Goal: Task Accomplishment & Management: Manage account settings

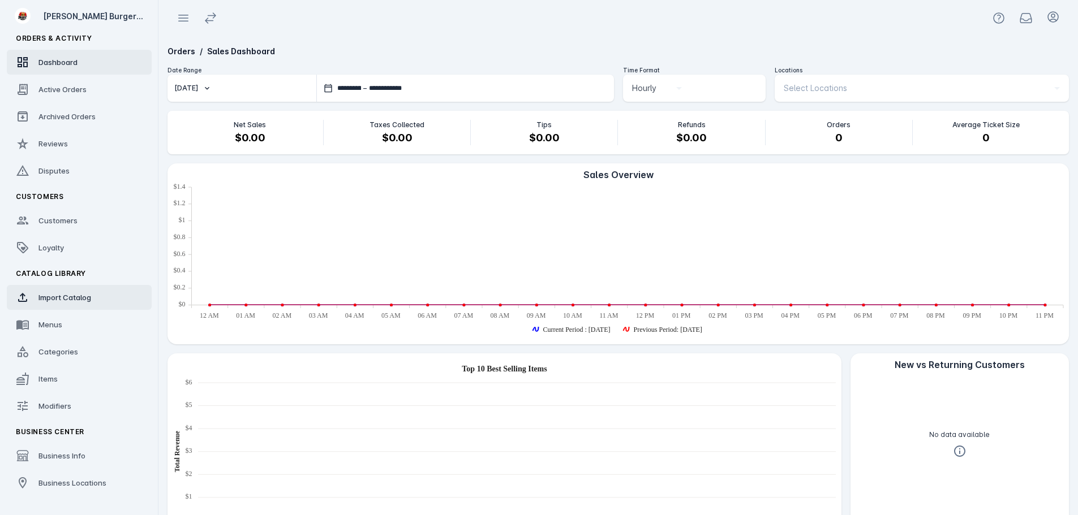
click at [64, 301] on span "Import Catalog" at bounding box center [64, 297] width 53 height 9
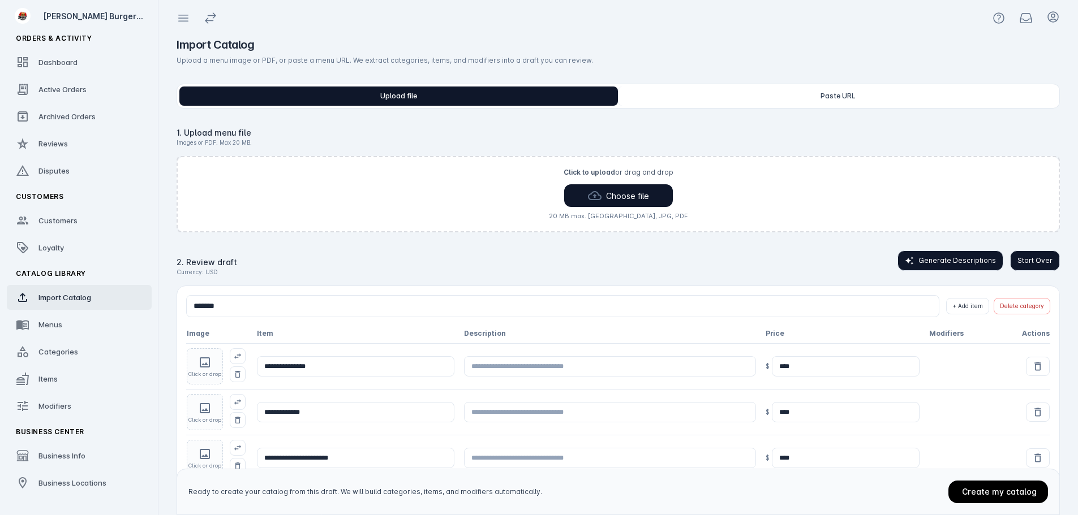
click at [1030, 258] on span "Start Over" at bounding box center [1034, 261] width 35 height 10
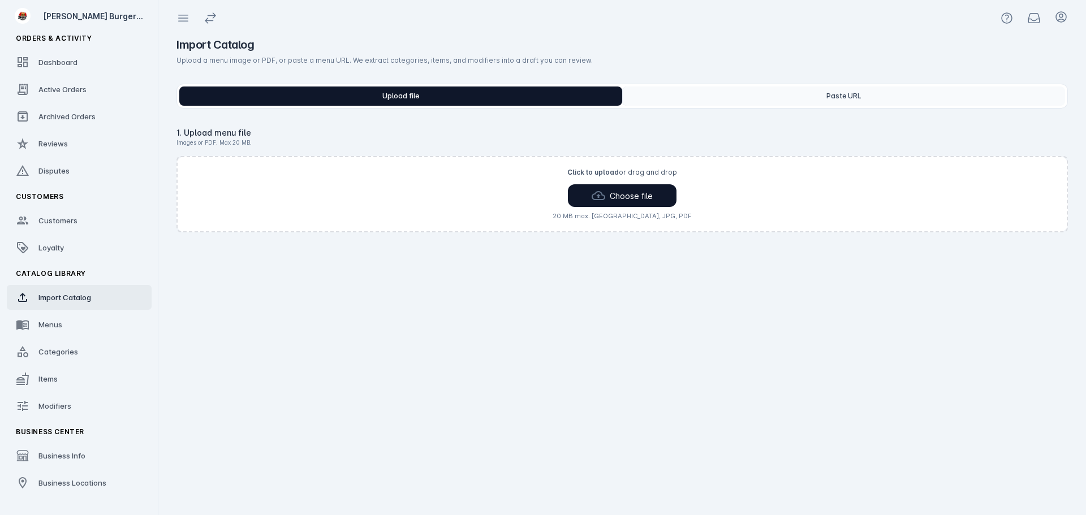
click at [842, 99] on button "Paste URL" at bounding box center [843, 96] width 443 height 19
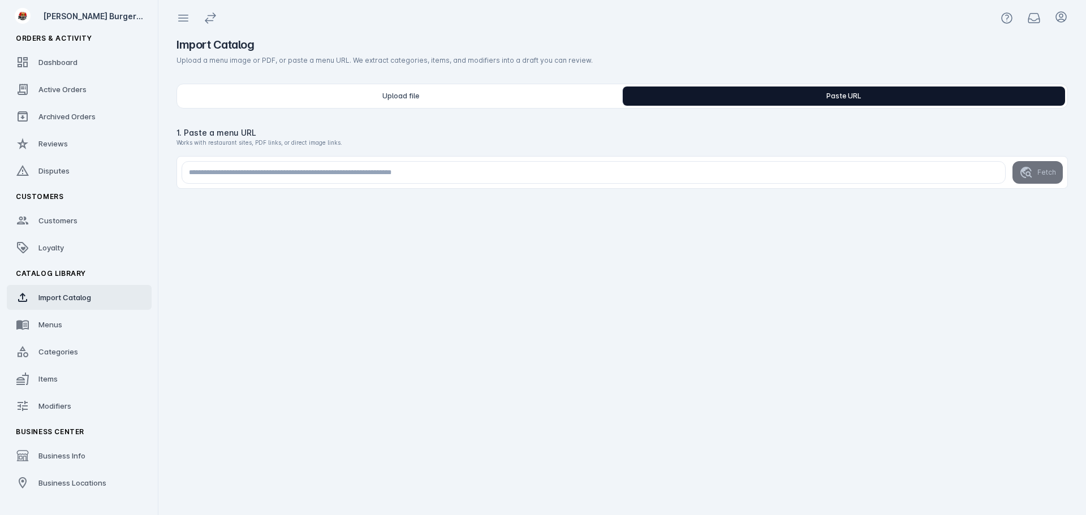
click at [510, 173] on input "url" at bounding box center [594, 172] width 824 height 23
paste input "**********"
click at [1035, 173] on button "Fetch" at bounding box center [1038, 172] width 50 height 23
click at [528, 178] on input "**********" at bounding box center [594, 172] width 824 height 23
paste input "url"
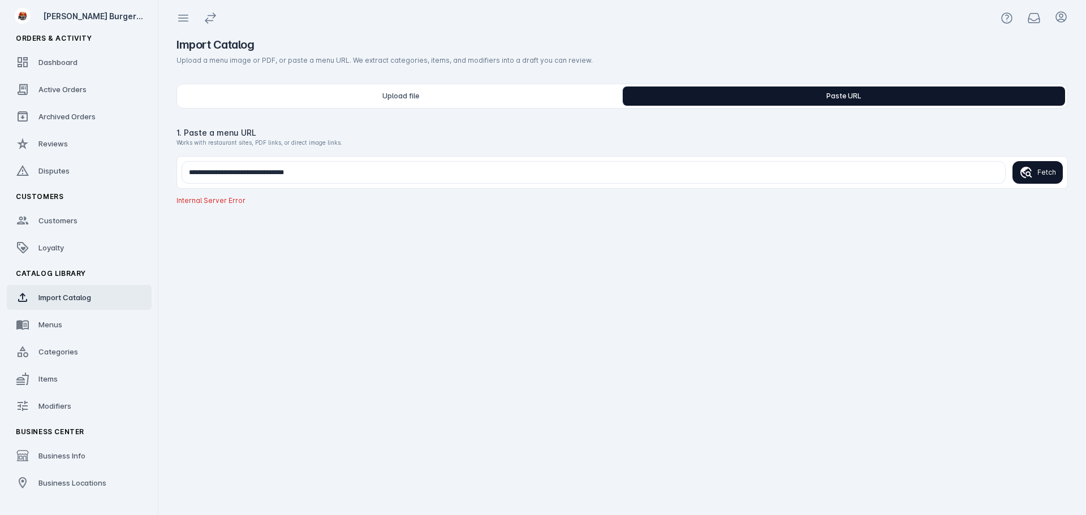
type input "**********"
click at [1038, 178] on button "Fetch" at bounding box center [1038, 172] width 50 height 23
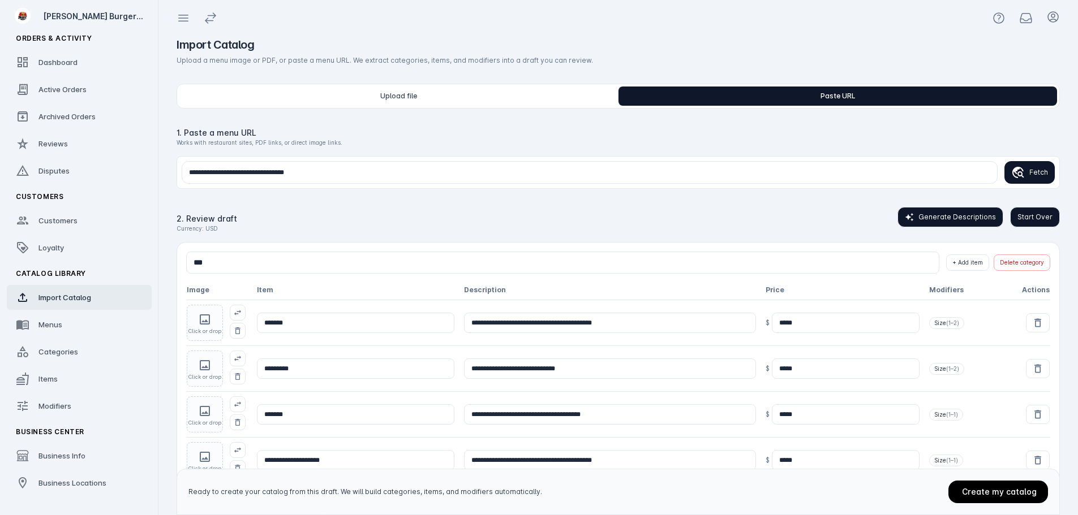
click at [1030, 216] on span "Start Over" at bounding box center [1034, 217] width 35 height 10
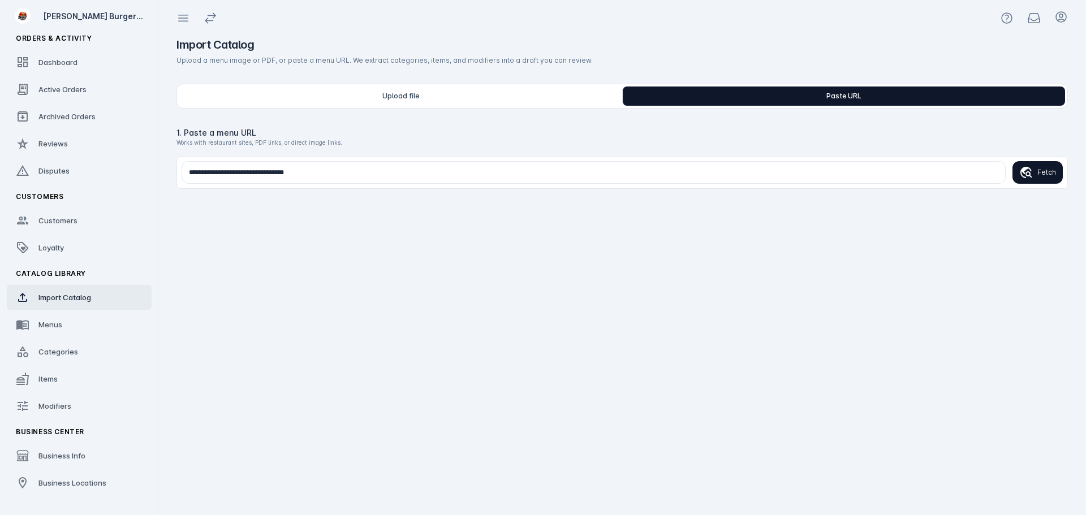
click at [1032, 177] on icon "submit" at bounding box center [1026, 172] width 12 height 11
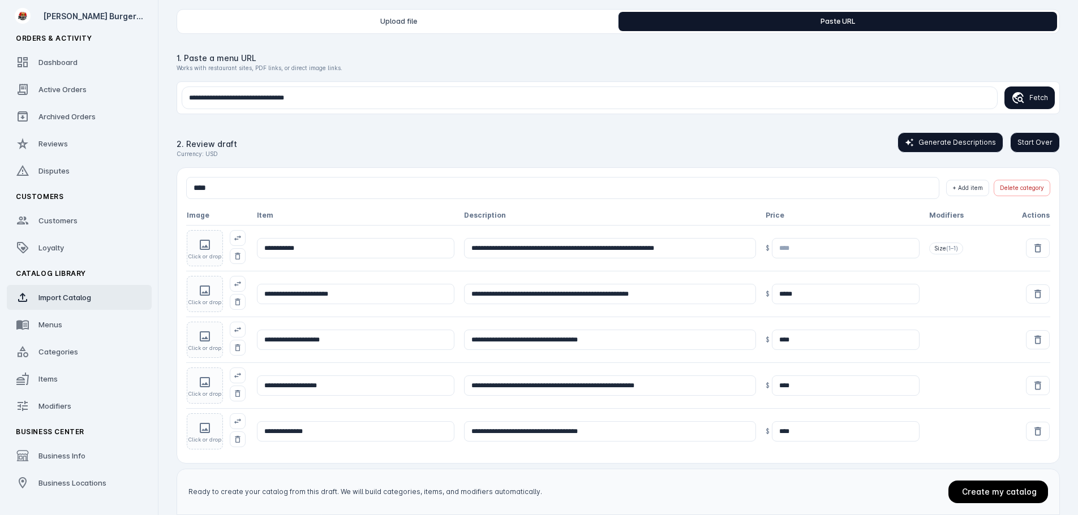
scroll to position [88, 0]
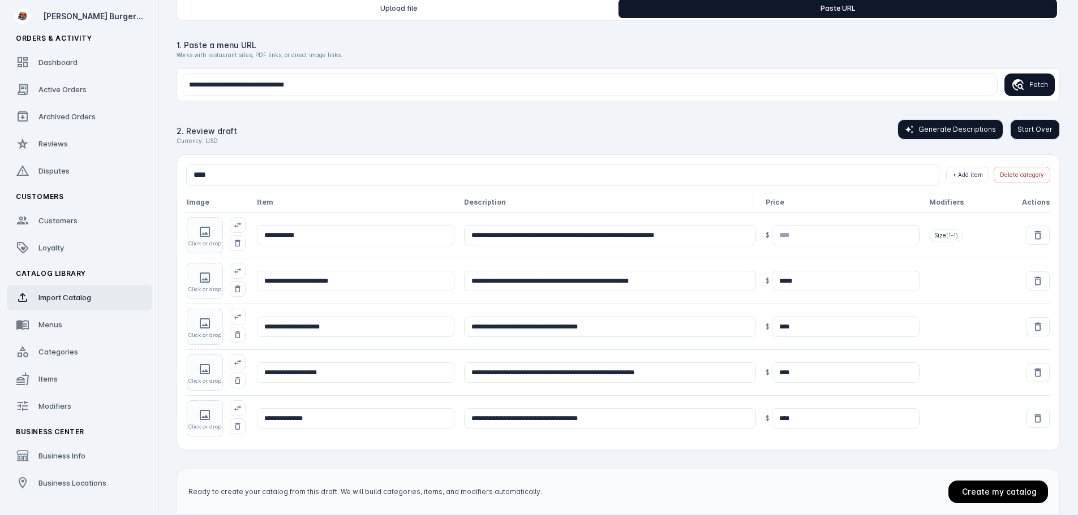
click at [307, 422] on input "**********" at bounding box center [355, 418] width 197 height 20
click at [477, 143] on div "2. Review draft Currency: USD Generate Descriptions Start Over" at bounding box center [617, 132] width 883 height 26
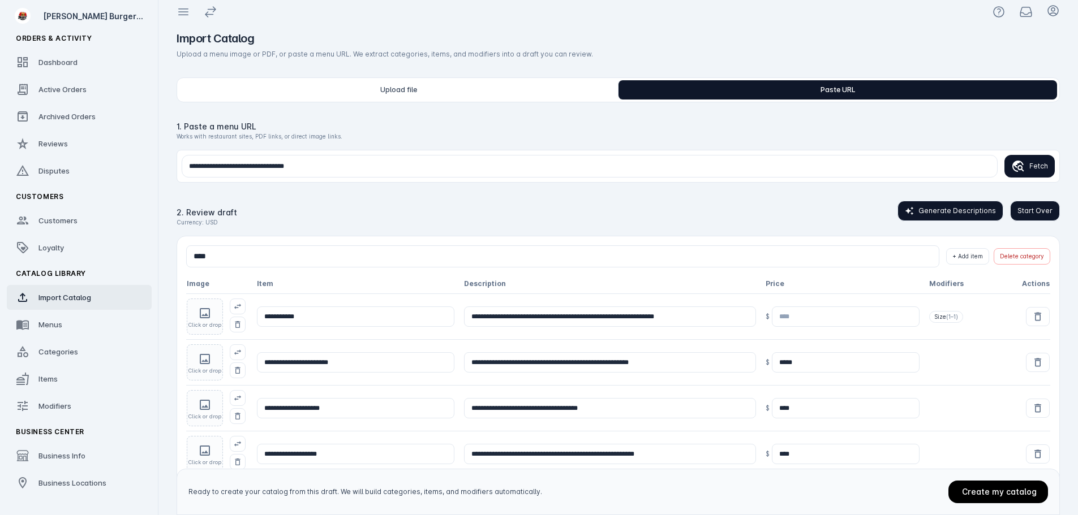
scroll to position [0, 0]
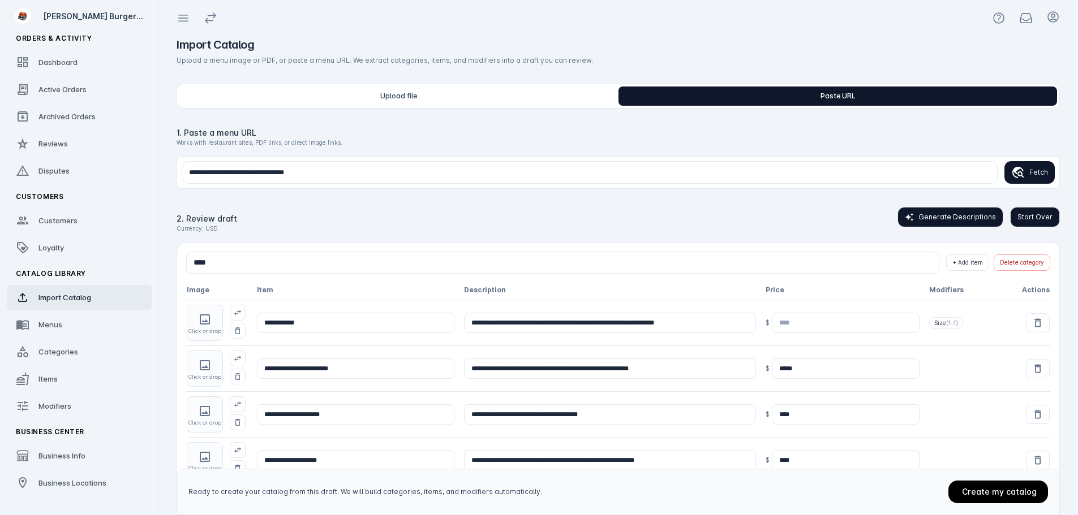
click at [1026, 218] on span "Start Over" at bounding box center [1034, 217] width 35 height 10
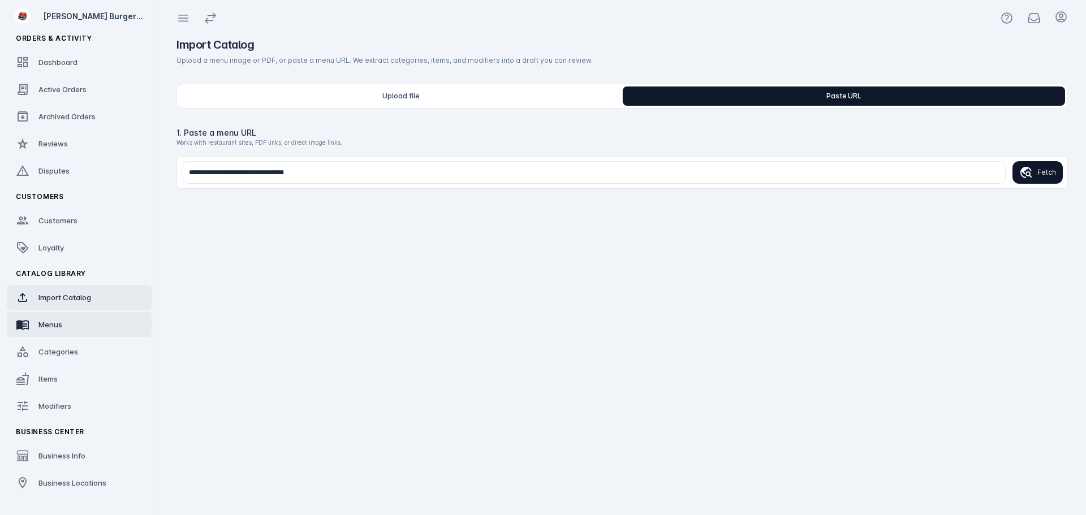
click at [64, 324] on link "Menus" at bounding box center [79, 324] width 145 height 25
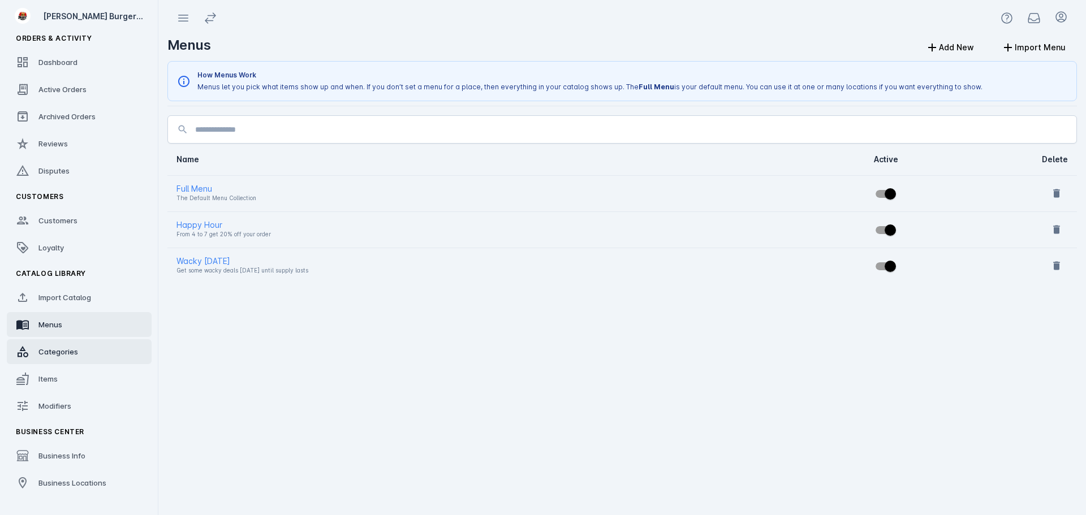
click at [57, 348] on span "Categories" at bounding box center [58, 351] width 40 height 9
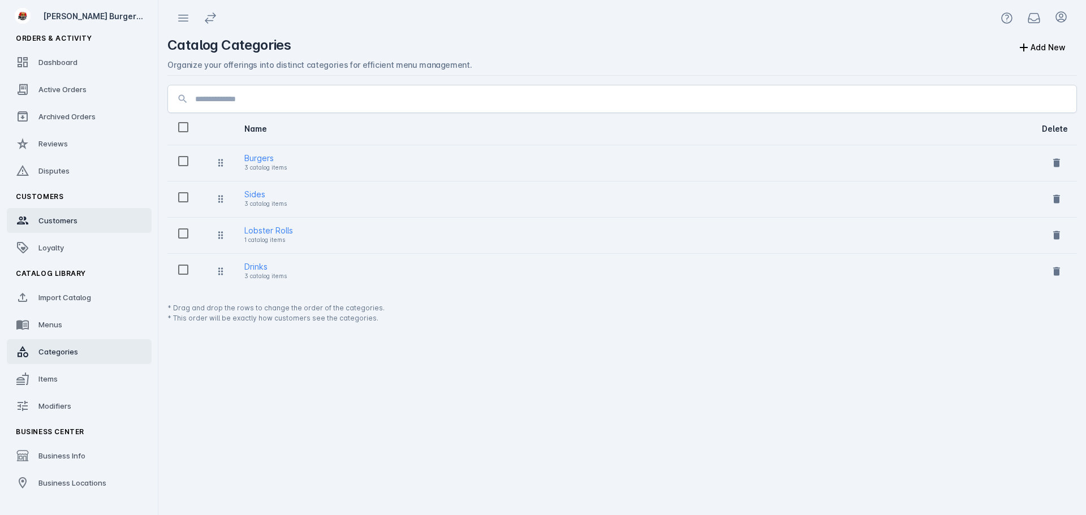
click at [45, 219] on span "Customers" at bounding box center [57, 220] width 39 height 9
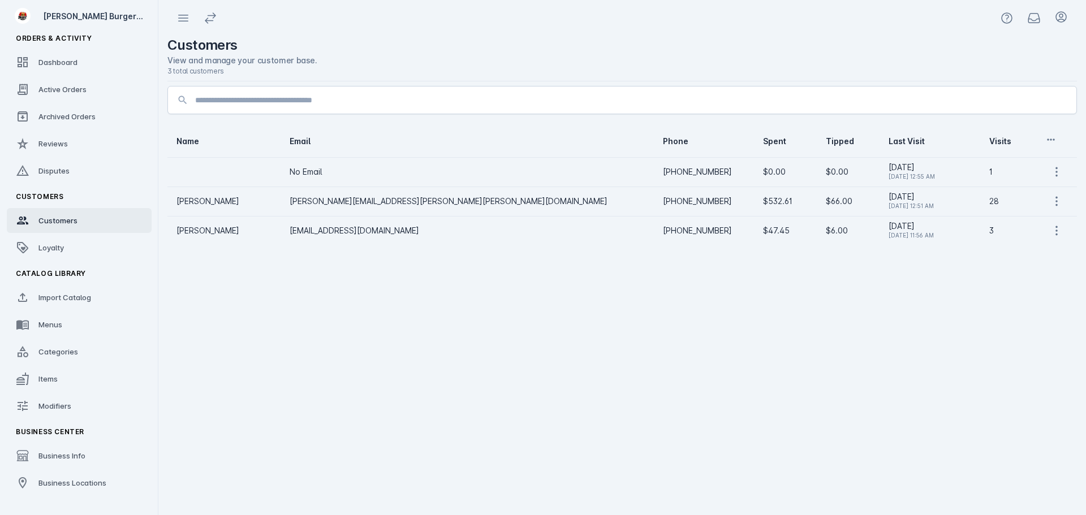
click at [66, 292] on div "Import Catalog" at bounding box center [64, 297] width 53 height 11
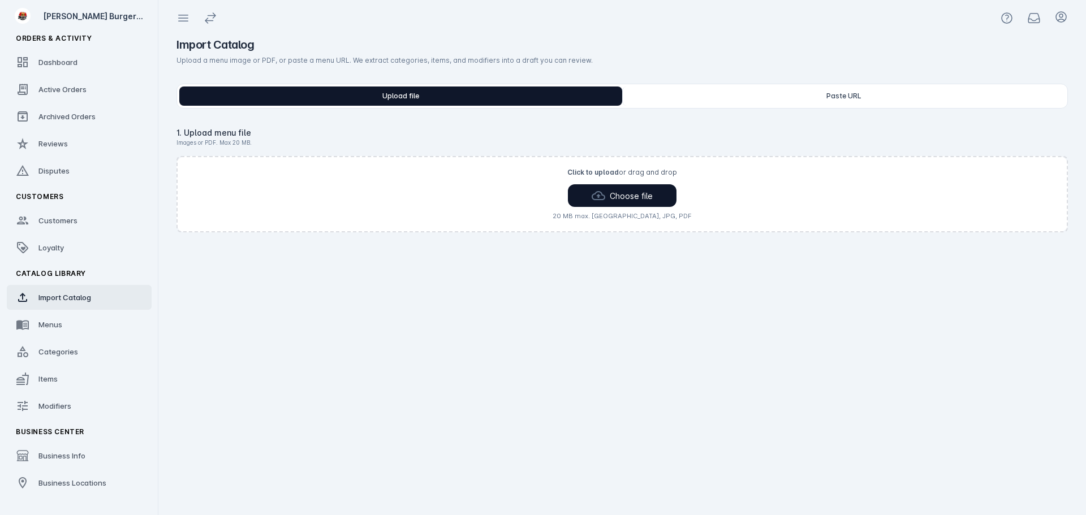
click at [768, 85] on div "Upload file Paste URL" at bounding box center [621, 96] width 891 height 25
click at [775, 91] on button "Paste URL" at bounding box center [843, 96] width 443 height 19
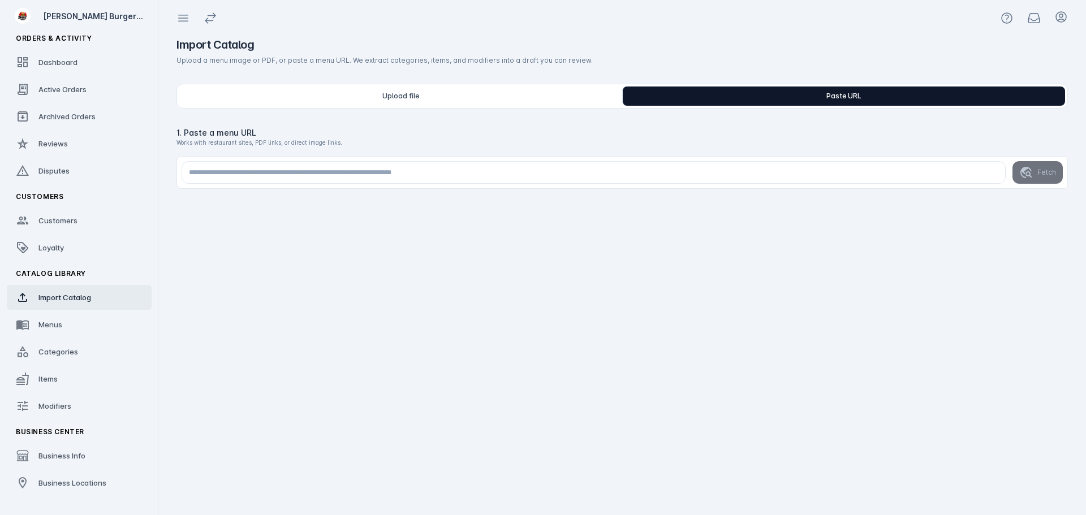
click at [369, 174] on input "url" at bounding box center [594, 172] width 824 height 23
paste input "**********"
type input "**********"
click at [1035, 176] on button "Fetch" at bounding box center [1038, 172] width 50 height 23
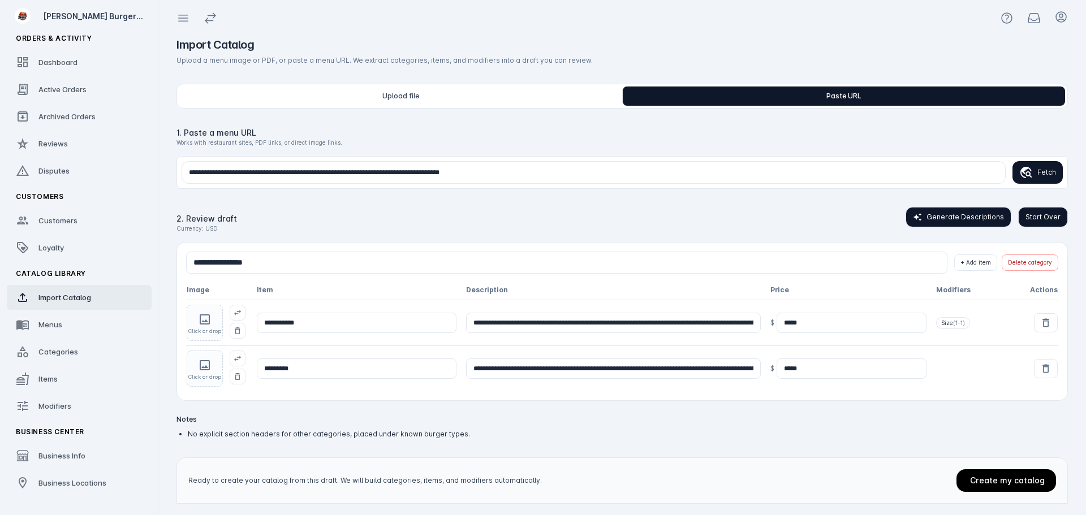
click at [1050, 221] on span "Start Over" at bounding box center [1043, 217] width 35 height 10
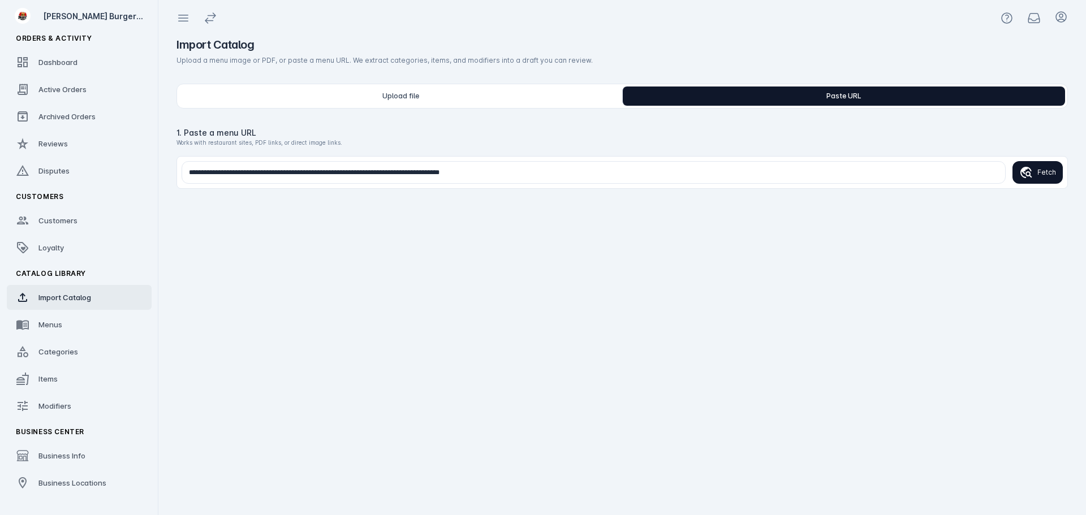
click at [1032, 173] on icon "submit" at bounding box center [1026, 173] width 14 height 14
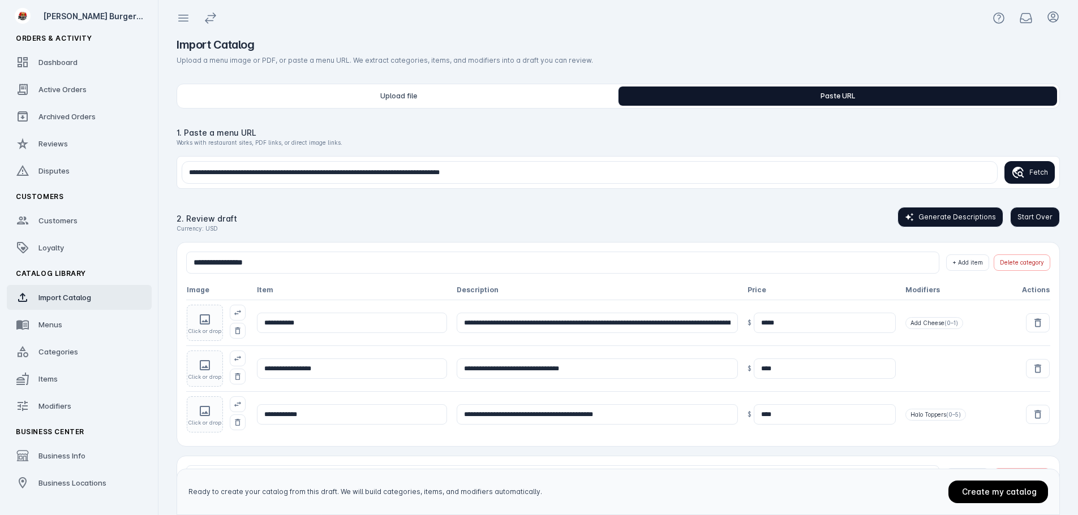
click at [1035, 174] on span "Fetch" at bounding box center [1038, 172] width 19 height 10
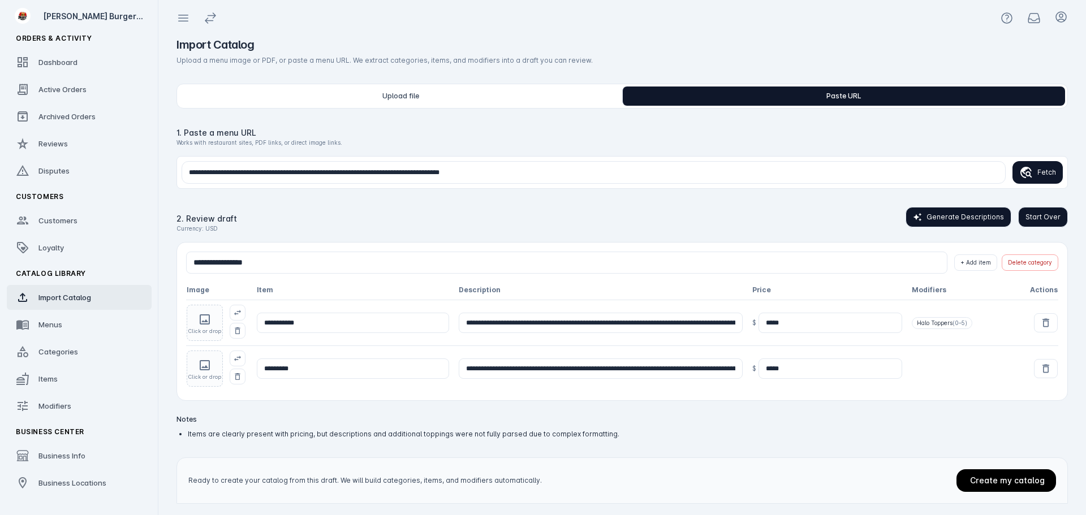
click at [1044, 221] on span "Start Over" at bounding box center [1043, 217] width 35 height 10
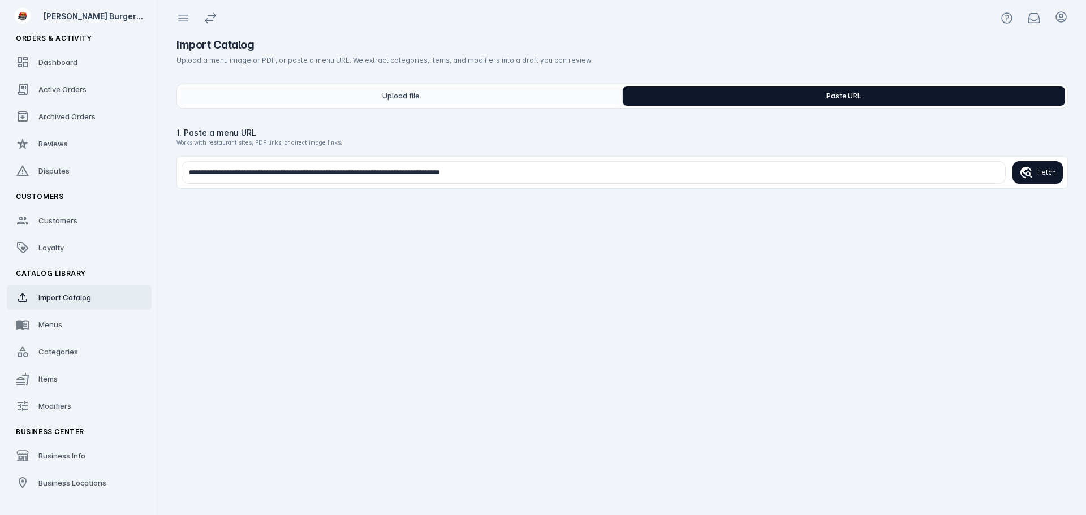
click at [446, 92] on button "Upload file" at bounding box center [400, 96] width 443 height 19
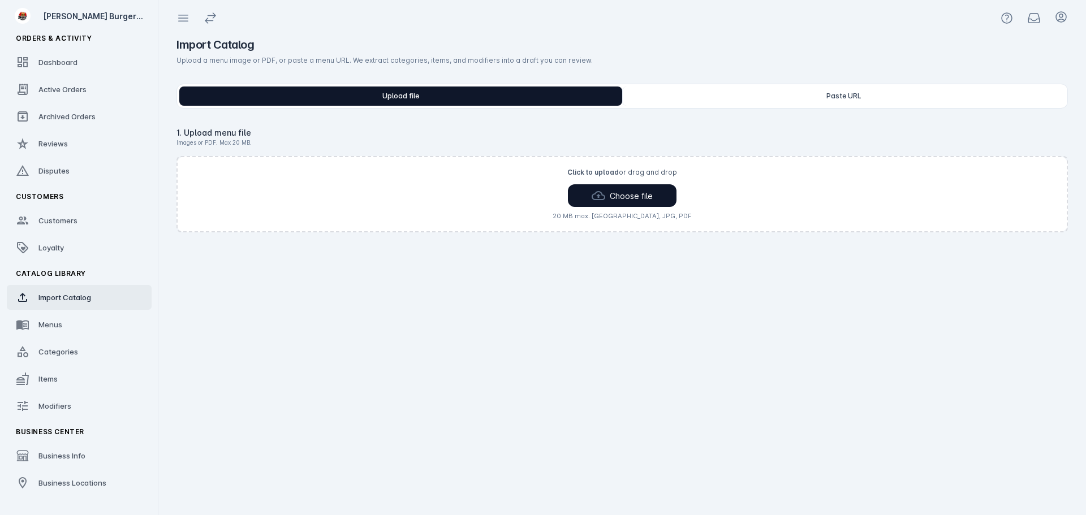
click at [671, 192] on button "Choose file" at bounding box center [622, 195] width 109 height 23
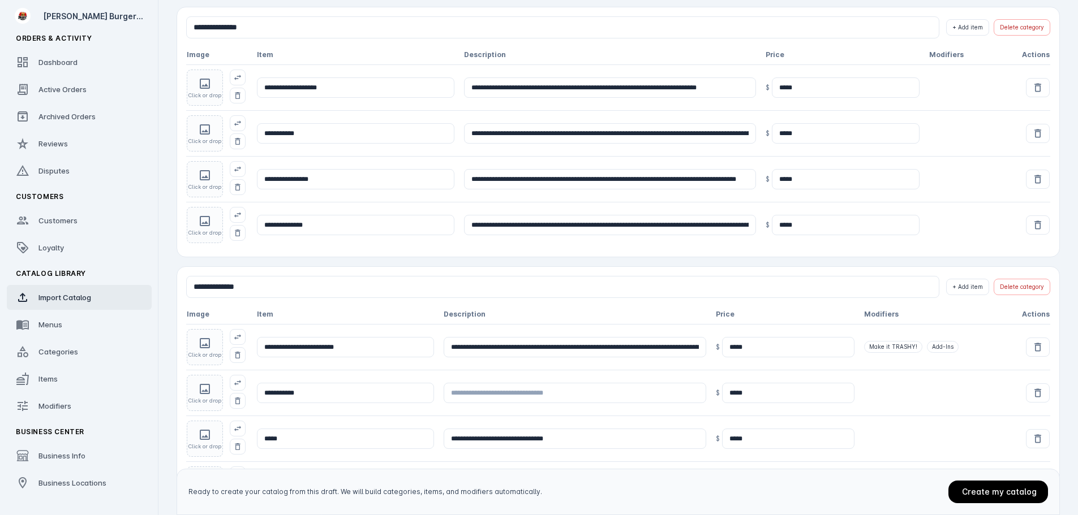
scroll to position [660, 0]
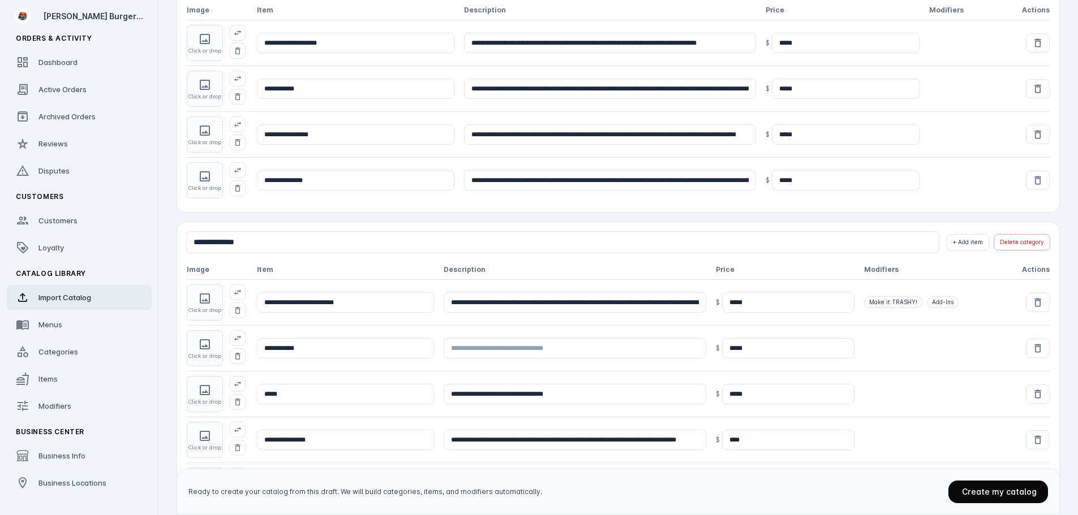
click at [993, 493] on span "Create my catalog" at bounding box center [999, 492] width 75 height 10
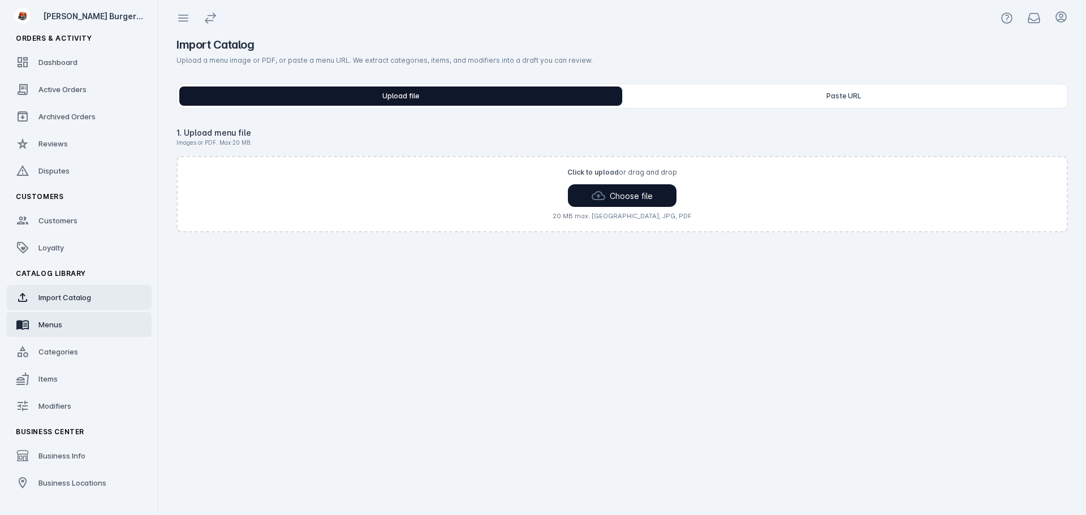
click at [71, 319] on link "Menus" at bounding box center [79, 324] width 145 height 25
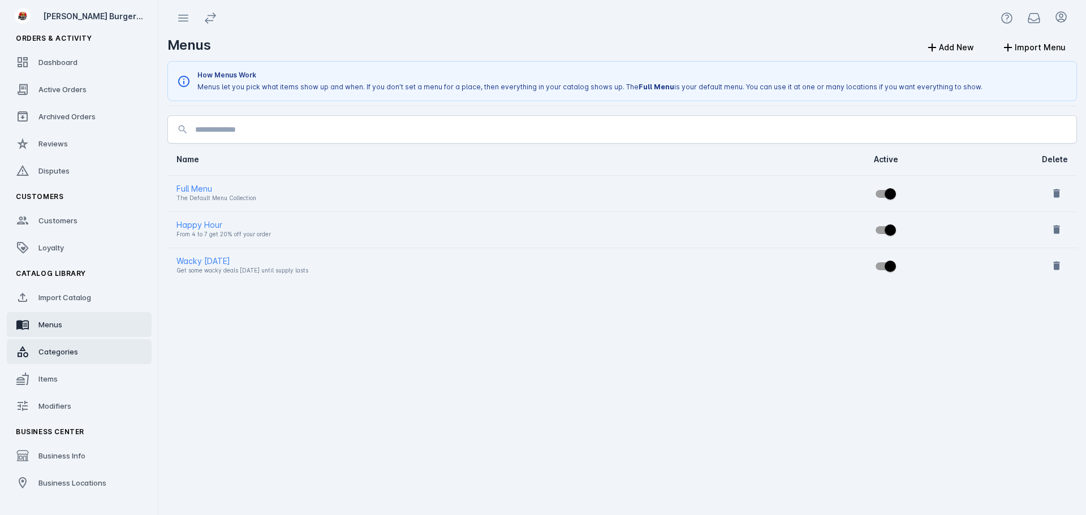
click at [72, 349] on span "Categories" at bounding box center [58, 351] width 40 height 9
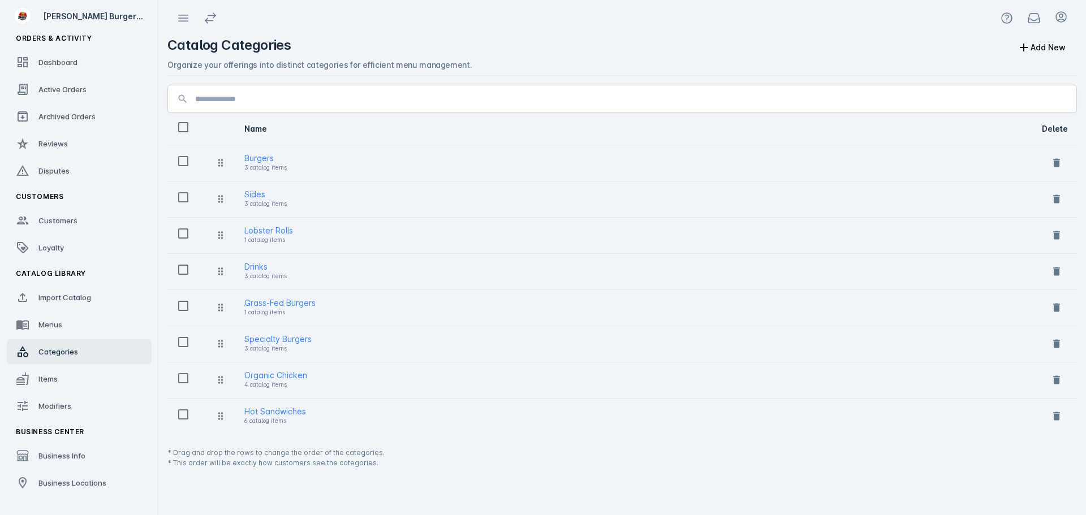
click at [62, 378] on link "Items" at bounding box center [79, 379] width 145 height 25
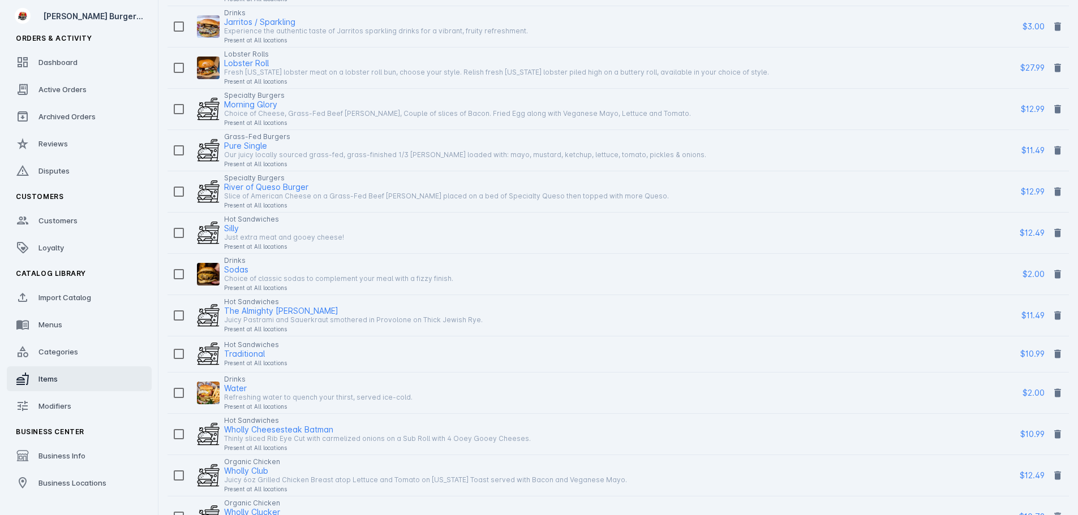
scroll to position [653, 0]
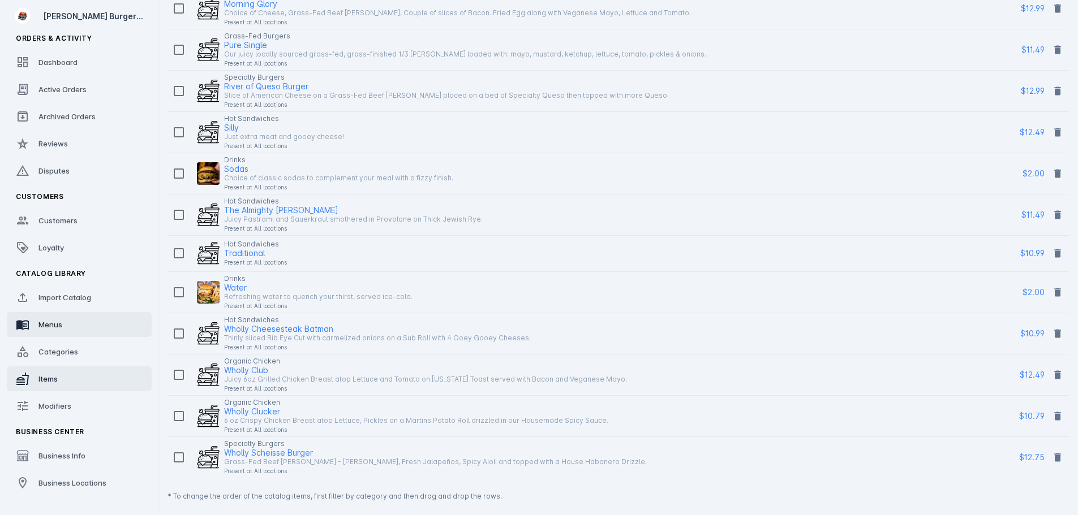
click at [59, 327] on span "Menus" at bounding box center [50, 324] width 24 height 9
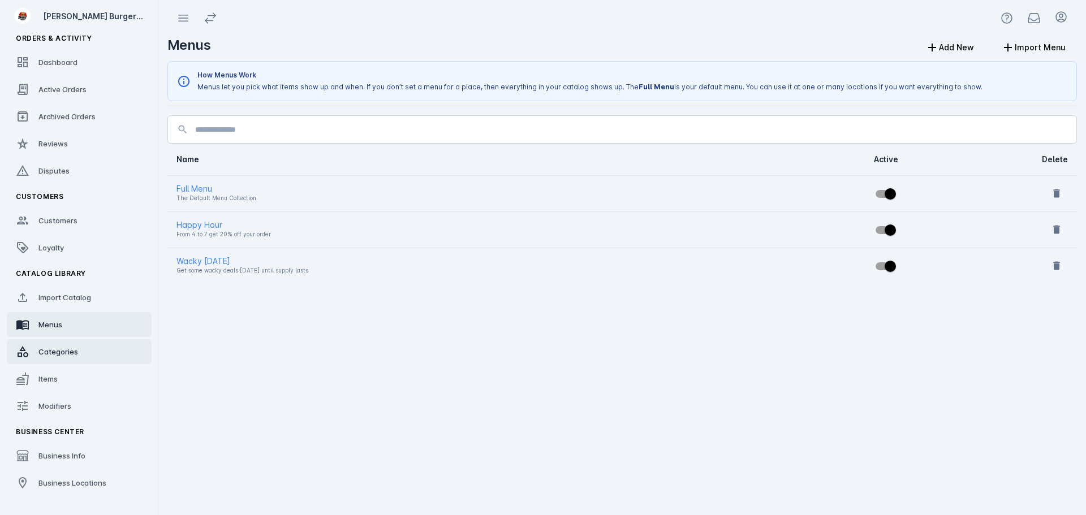
click at [57, 356] on span "Categories" at bounding box center [58, 351] width 40 height 9
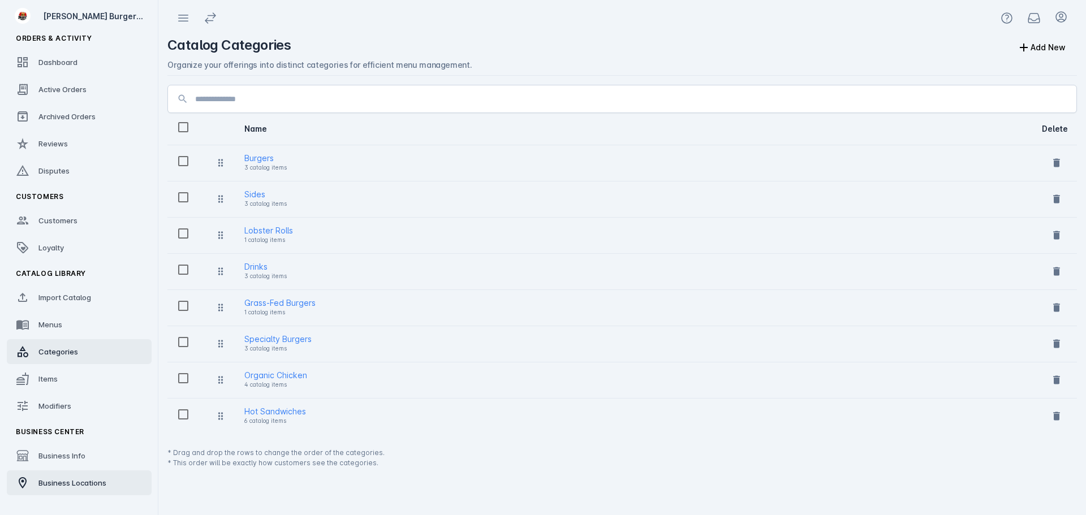
click at [72, 479] on span "Business Locations" at bounding box center [72, 483] width 68 height 9
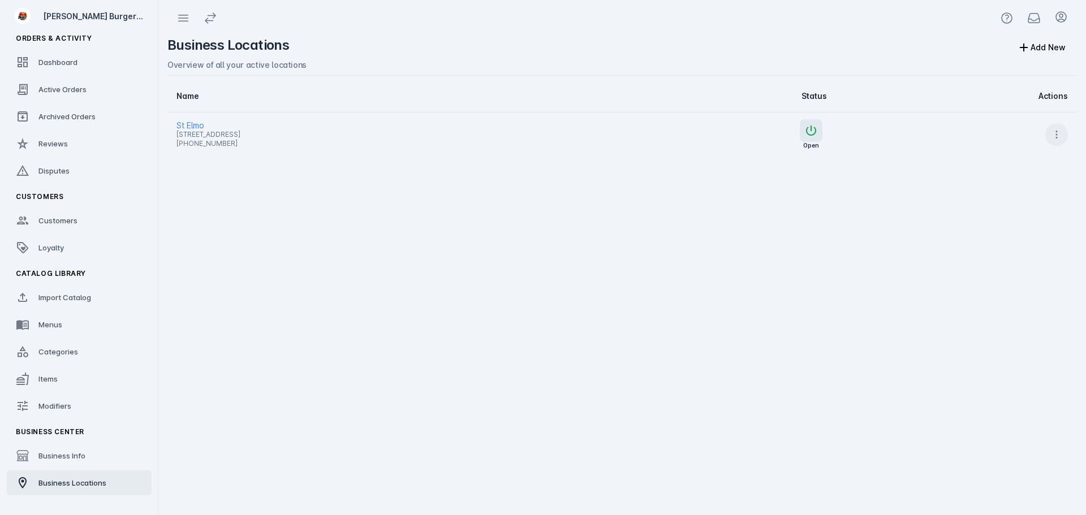
click at [1062, 133] on span at bounding box center [1056, 134] width 27 height 27
click at [1029, 162] on span "Launch" at bounding box center [1029, 164] width 27 height 14
drag, startPoint x: 70, startPoint y: 297, endPoint x: 93, endPoint y: 294, distance: 22.9
click at [70, 297] on span "Import Catalog" at bounding box center [64, 297] width 53 height 9
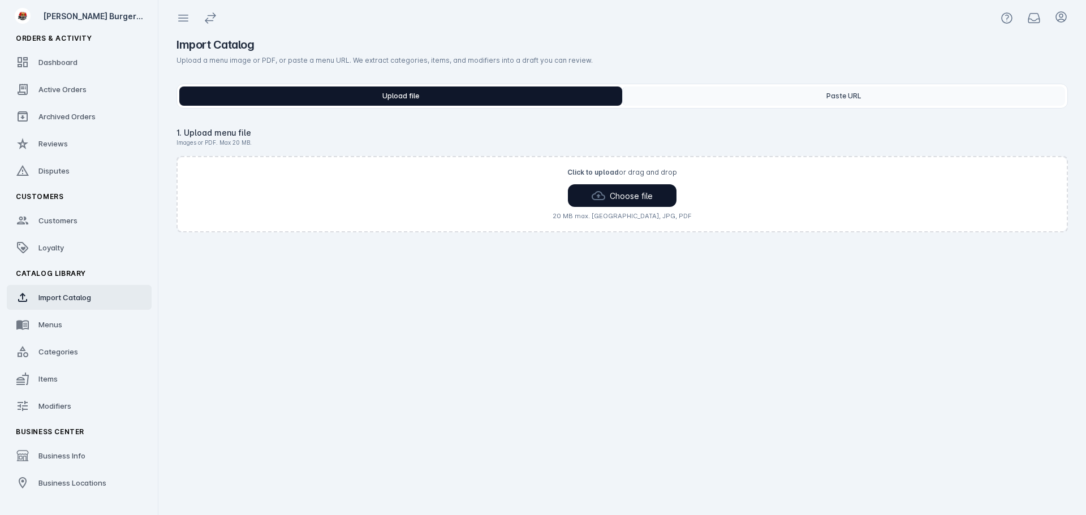
click at [768, 97] on button "Paste URL" at bounding box center [843, 96] width 443 height 19
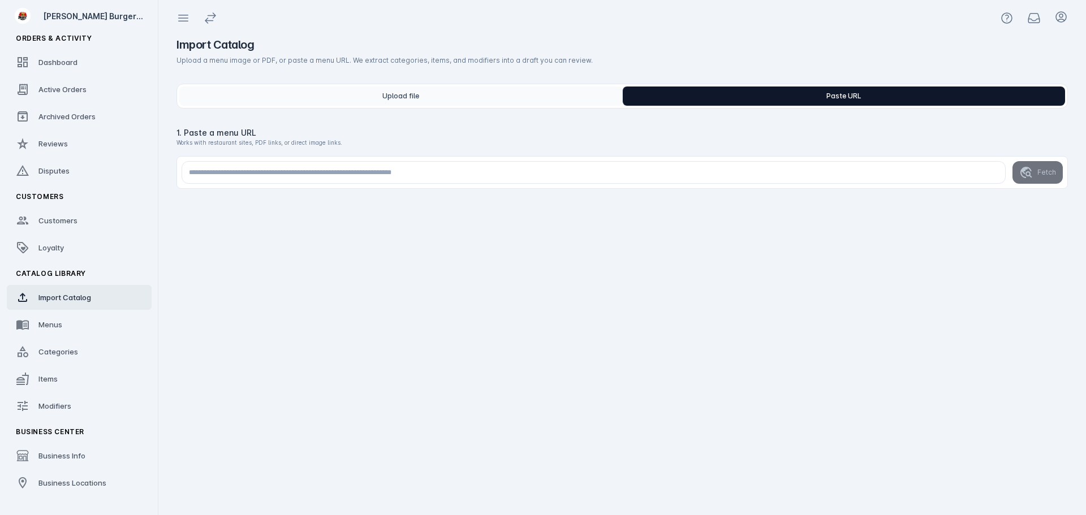
click at [496, 95] on button "Upload file" at bounding box center [400, 96] width 443 height 19
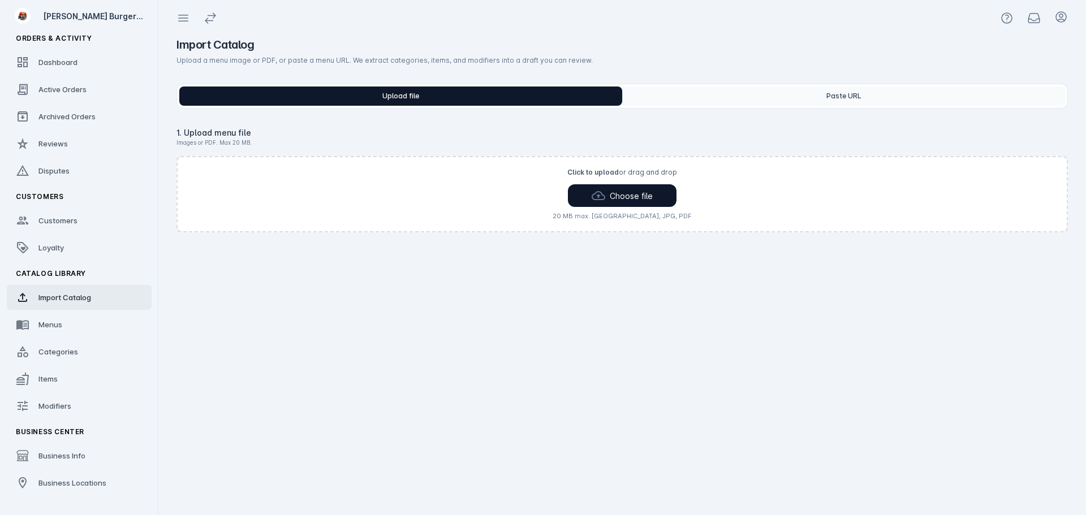
click at [708, 90] on button "Paste URL" at bounding box center [843, 96] width 443 height 19
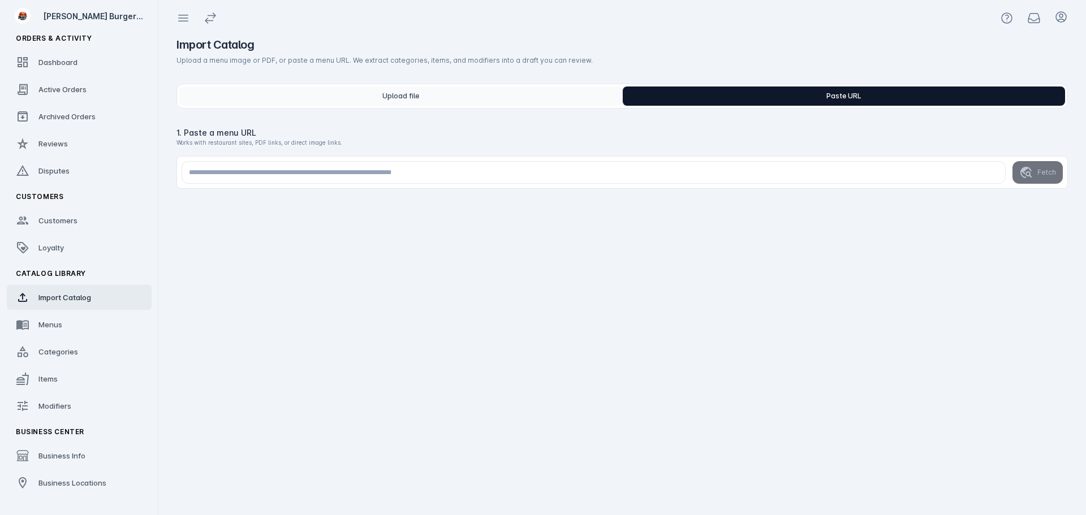
click at [487, 89] on button "Upload file" at bounding box center [400, 96] width 443 height 19
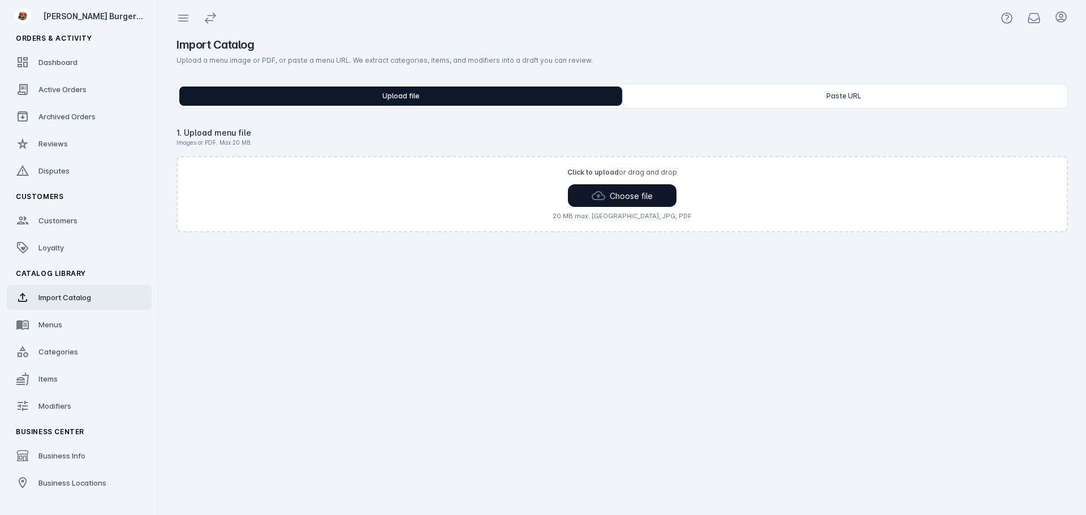
click at [834, 107] on div "Upload file Paste URL" at bounding box center [621, 96] width 891 height 25
click at [829, 84] on div "Upload file Paste URL" at bounding box center [621, 96] width 891 height 25
click at [828, 98] on button "Paste URL" at bounding box center [843, 96] width 443 height 19
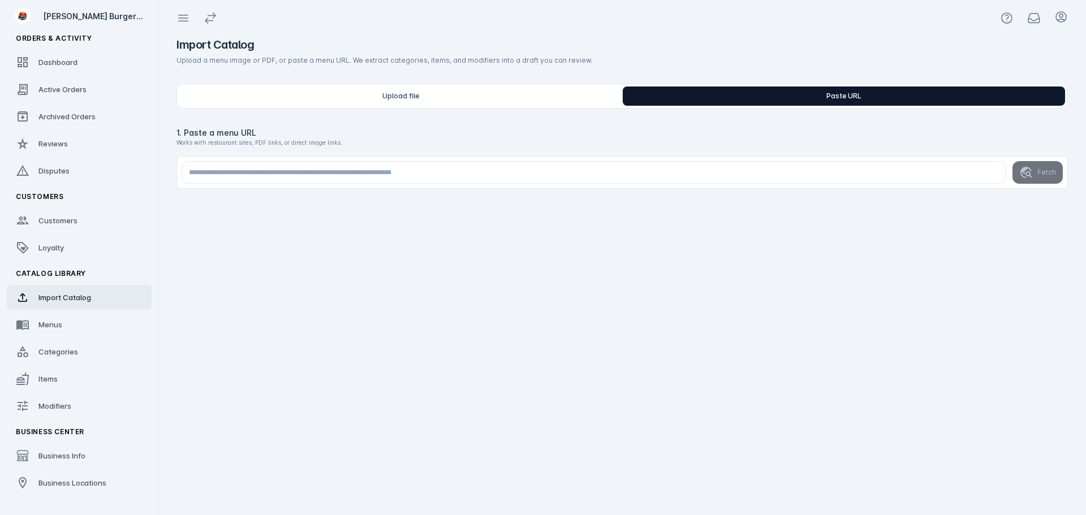
click at [391, 166] on input "url" at bounding box center [594, 172] width 824 height 23
paste input "**********"
click at [1046, 182] on button "Fetch" at bounding box center [1038, 172] width 50 height 23
click at [374, 212] on div "**********" at bounding box center [622, 275] width 928 height 479
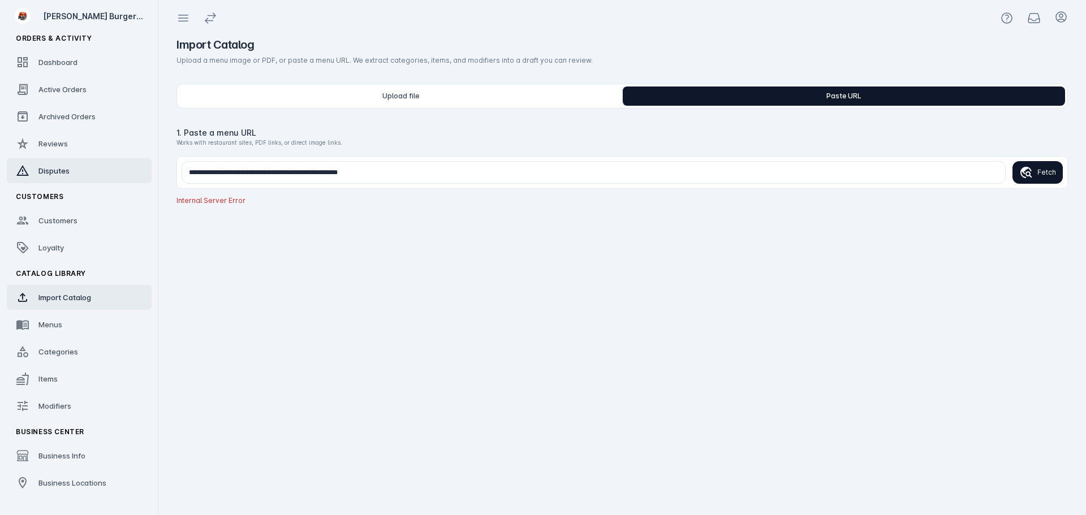
drag, startPoint x: 419, startPoint y: 167, endPoint x: 59, endPoint y: 158, distance: 360.4
click at [59, 158] on dense-layout "**********" at bounding box center [543, 257] width 1086 height 515
paste input "url"
type input "**********"
click at [1052, 171] on span "Fetch" at bounding box center [1046, 172] width 19 height 10
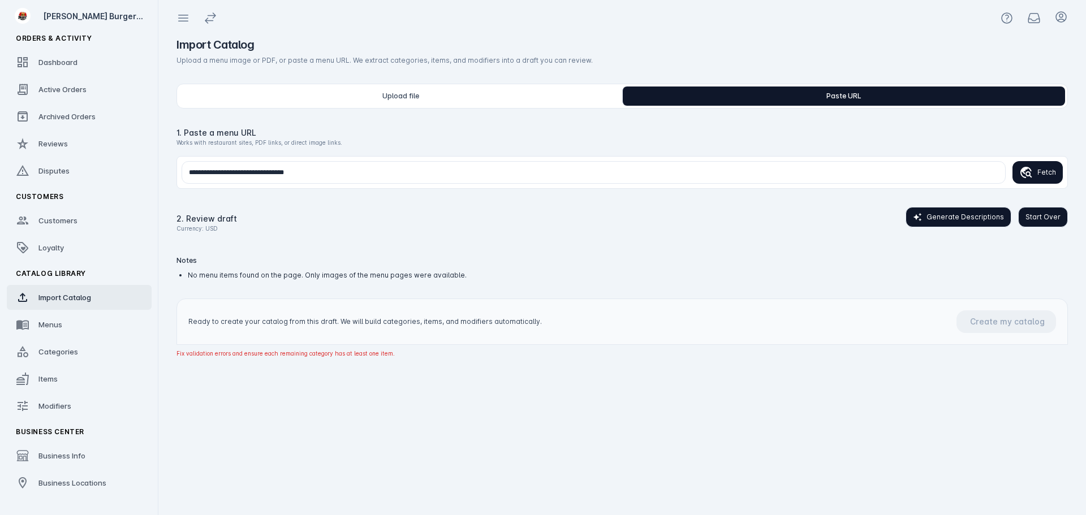
click at [1055, 212] on span "Start Over" at bounding box center [1043, 217] width 35 height 10
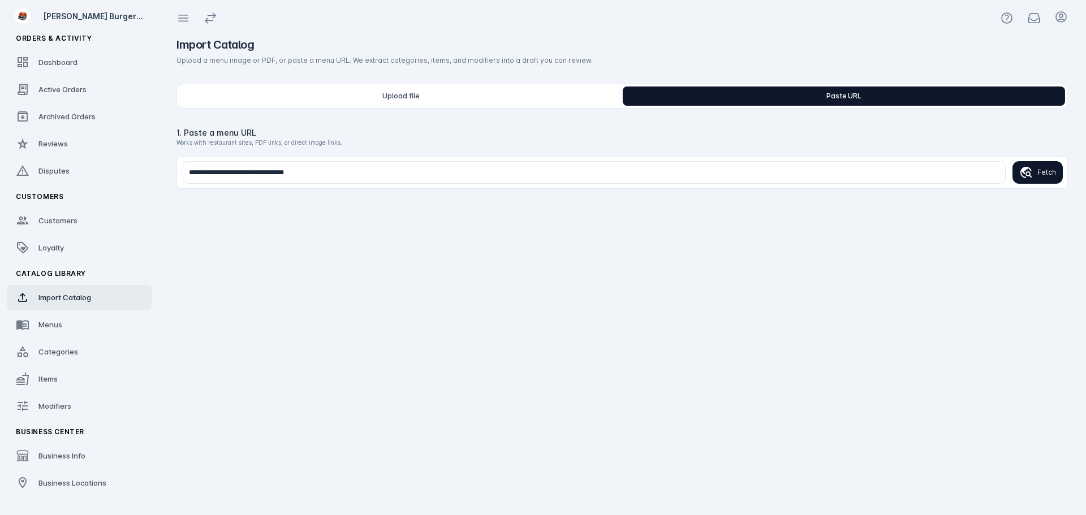
click at [1039, 159] on form "**********" at bounding box center [621, 172] width 891 height 33
click at [1040, 176] on span "Fetch" at bounding box center [1046, 172] width 19 height 10
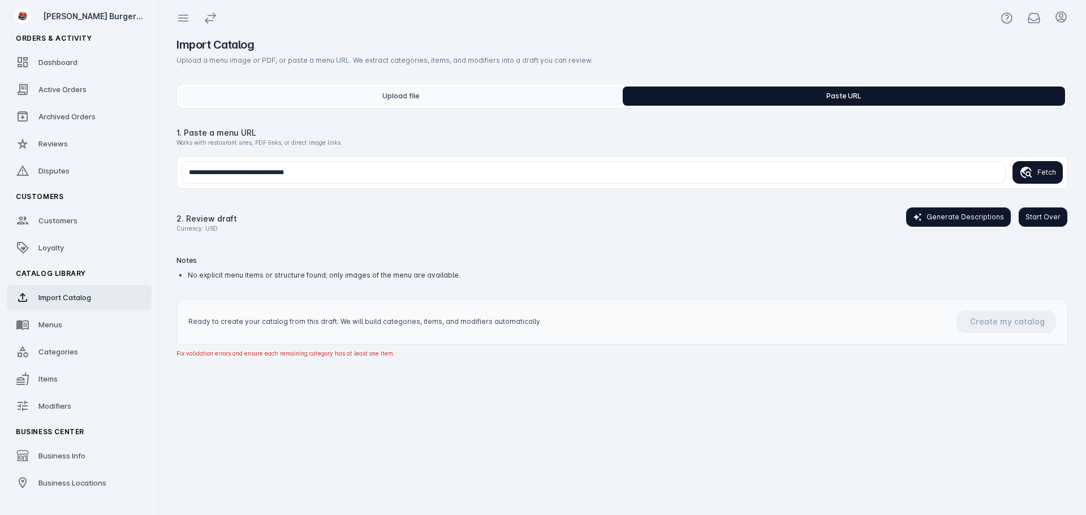
click at [425, 88] on button "Upload file" at bounding box center [400, 96] width 443 height 19
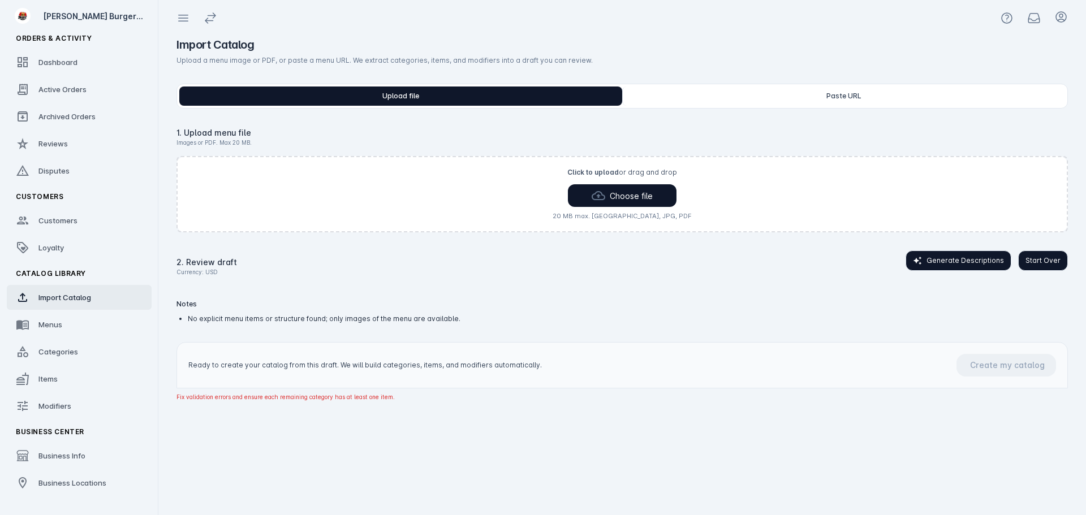
click at [1041, 259] on span "Start Over" at bounding box center [1043, 261] width 35 height 10
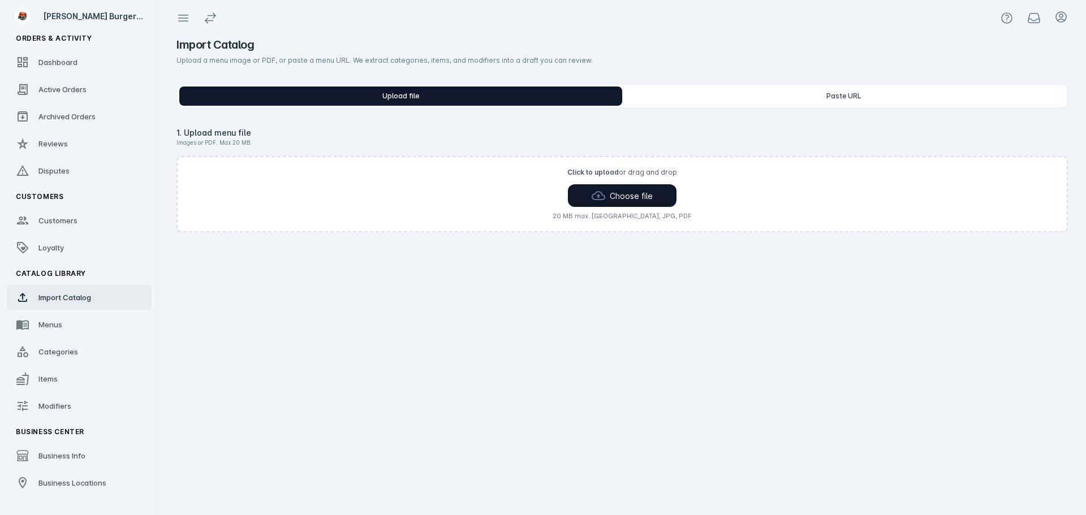
click at [650, 200] on span "Choose file" at bounding box center [631, 196] width 43 height 12
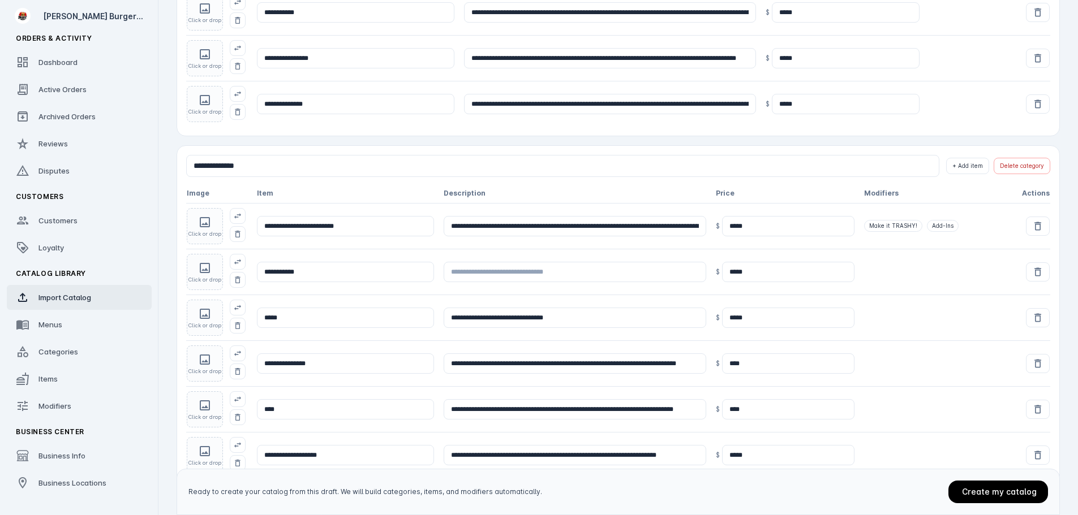
scroll to position [864, 0]
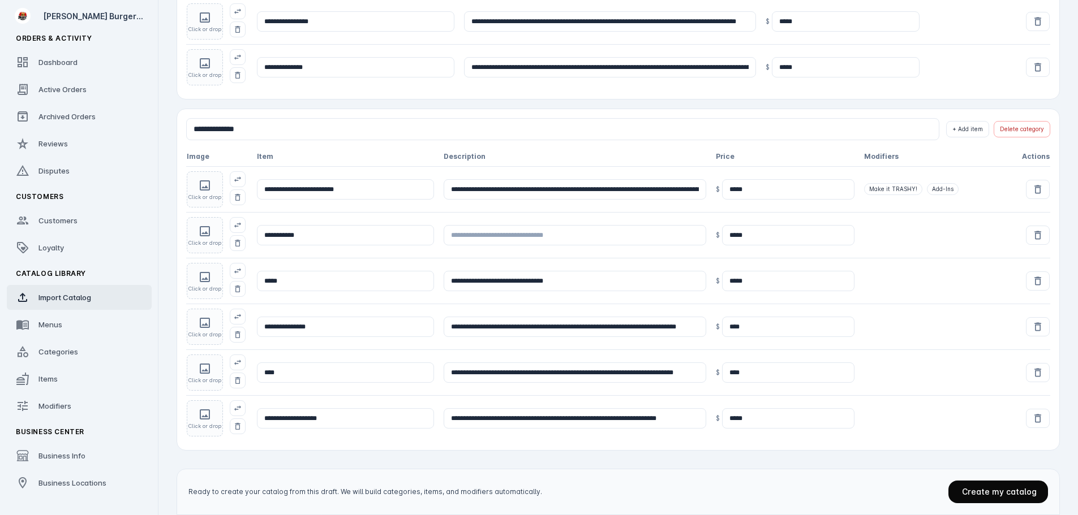
click at [973, 494] on span "Create my catalog" at bounding box center [999, 492] width 75 height 10
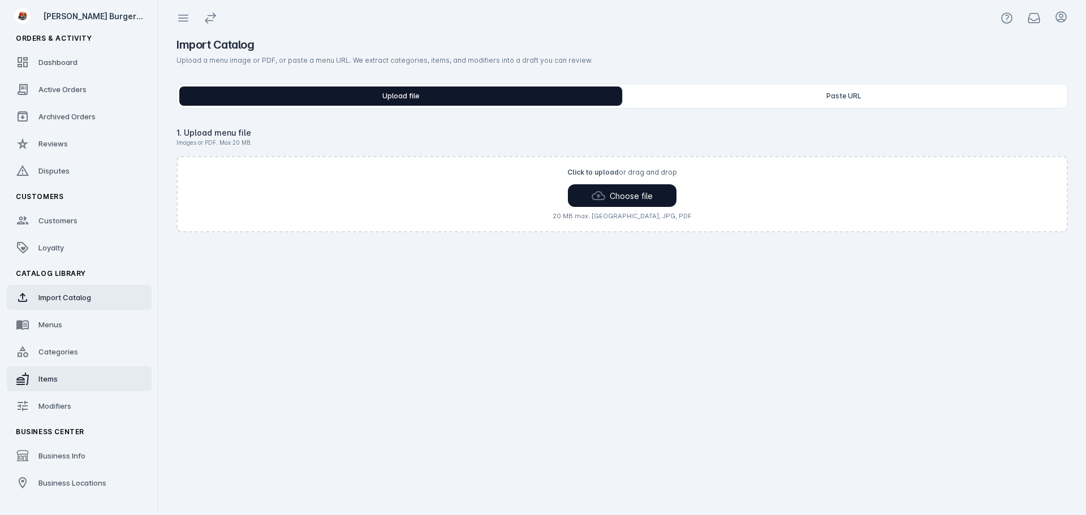
click at [48, 382] on span "Items" at bounding box center [47, 378] width 19 height 9
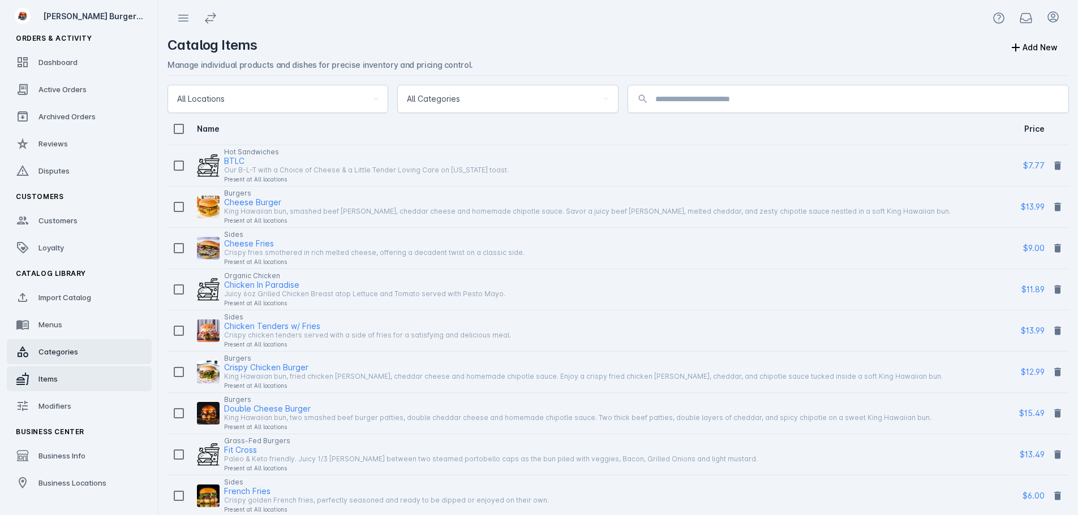
click at [76, 353] on span "Categories" at bounding box center [58, 351] width 40 height 9
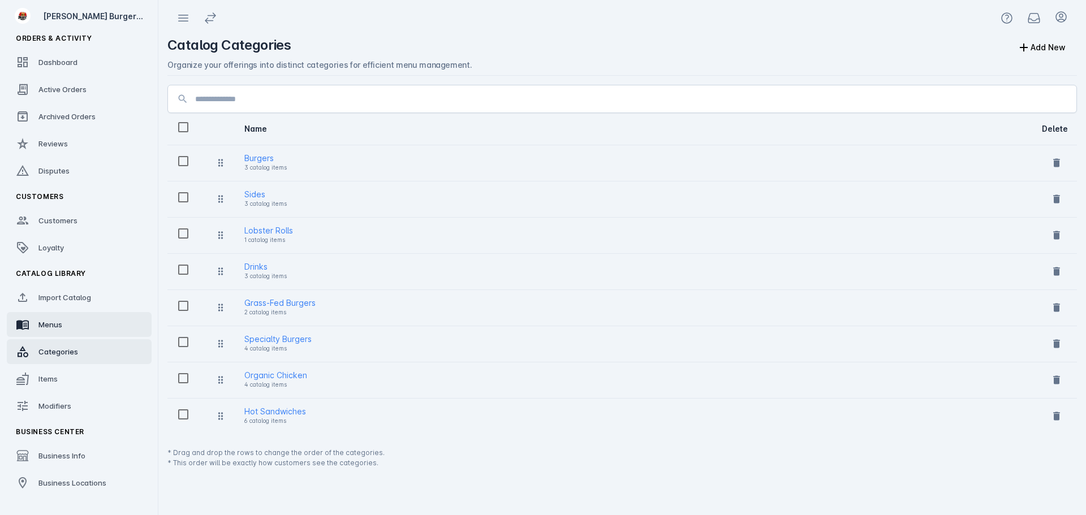
click at [70, 323] on link "Menus" at bounding box center [79, 324] width 145 height 25
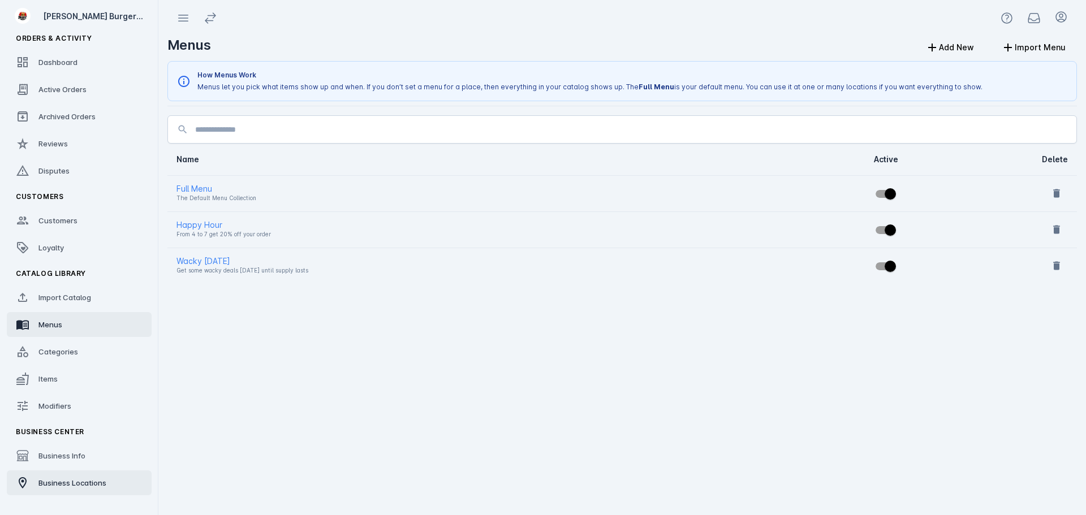
click at [89, 480] on span "Business Locations" at bounding box center [72, 483] width 68 height 9
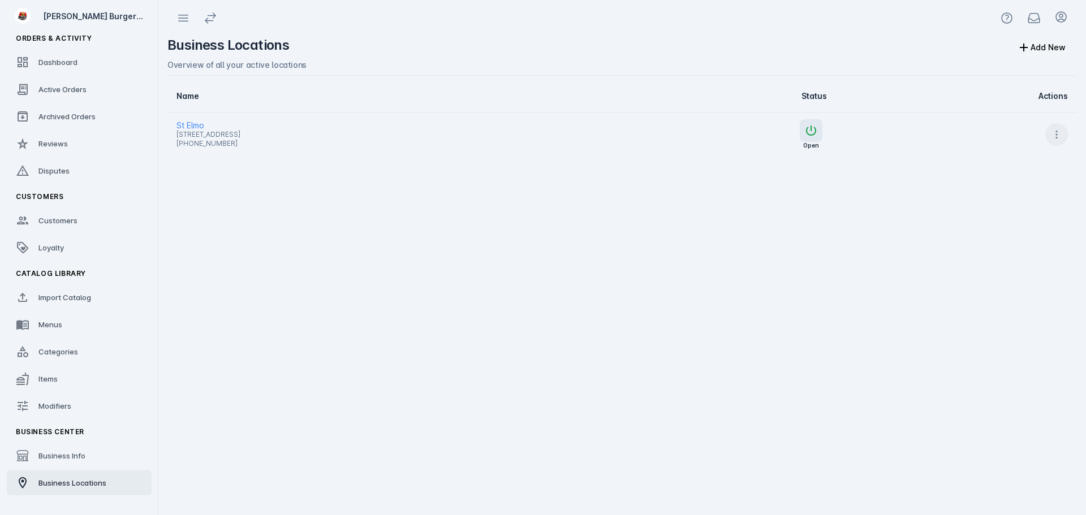
click at [1058, 133] on icon at bounding box center [1056, 134] width 11 height 11
click at [1041, 161] on span "Launch" at bounding box center [1029, 164] width 27 height 14
click at [1048, 138] on span at bounding box center [1056, 134] width 27 height 27
click at [918, 185] on div at bounding box center [543, 257] width 1086 height 515
click at [1030, 45] on icon at bounding box center [1024, 48] width 14 height 14
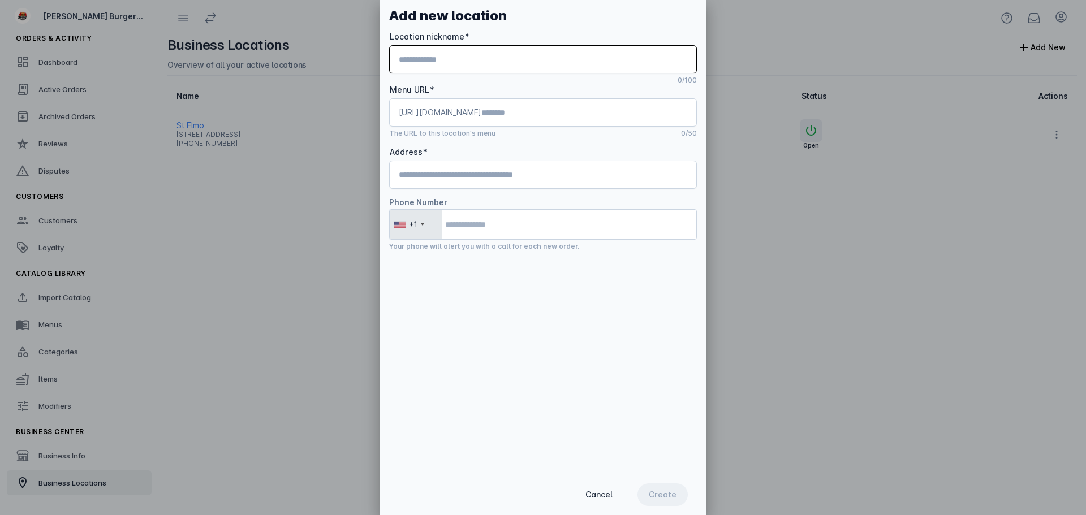
type input "*"
type input "**********"
click at [579, 109] on input "Menu URL" at bounding box center [584, 113] width 206 height 14
type input "*"
click at [505, 173] on input "Address" at bounding box center [543, 175] width 288 height 14
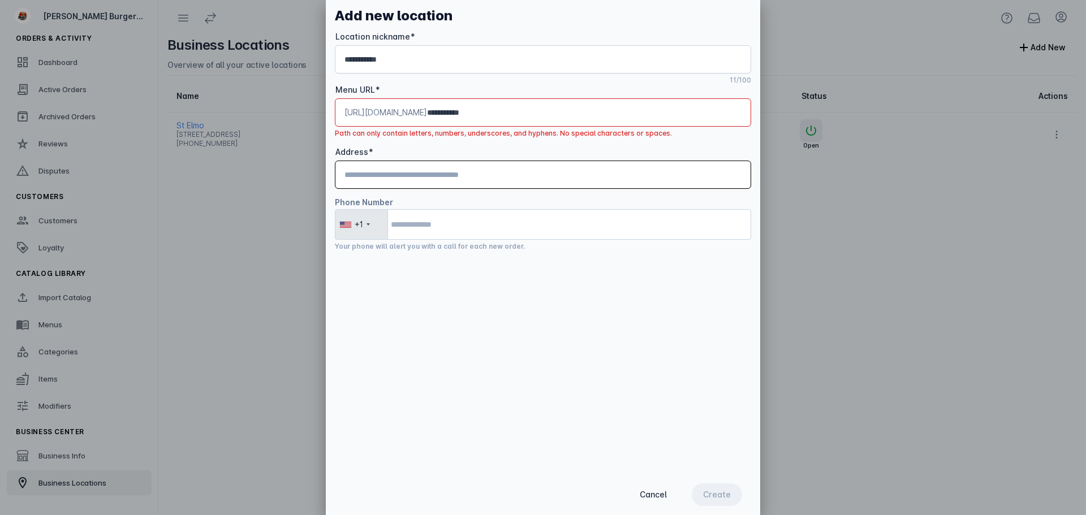
click at [545, 111] on input "**********" at bounding box center [584, 113] width 315 height 14
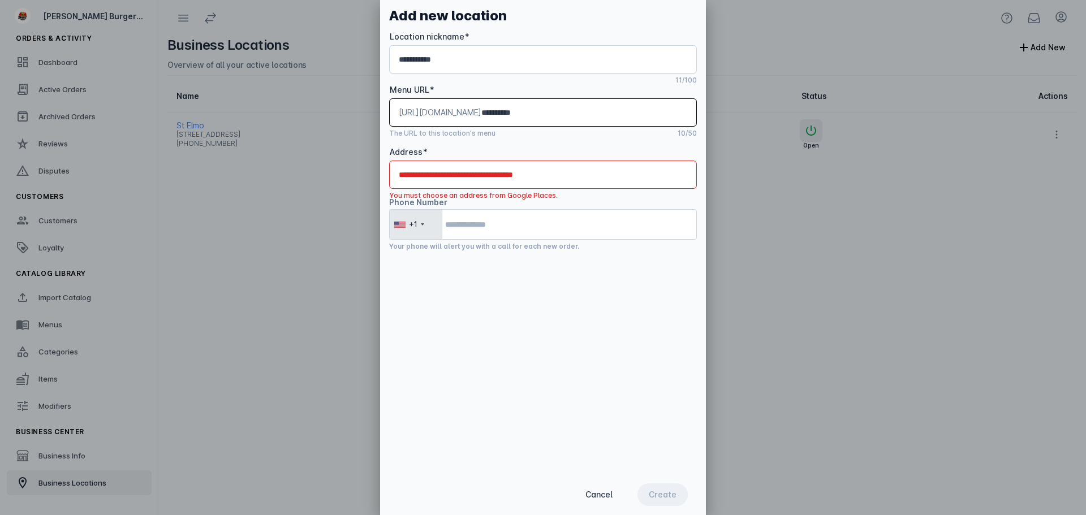
type input "**********"
click at [493, 173] on input "Address" at bounding box center [543, 175] width 288 height 14
type input "**********"
click at [677, 494] on span "Create" at bounding box center [663, 495] width 28 height 8
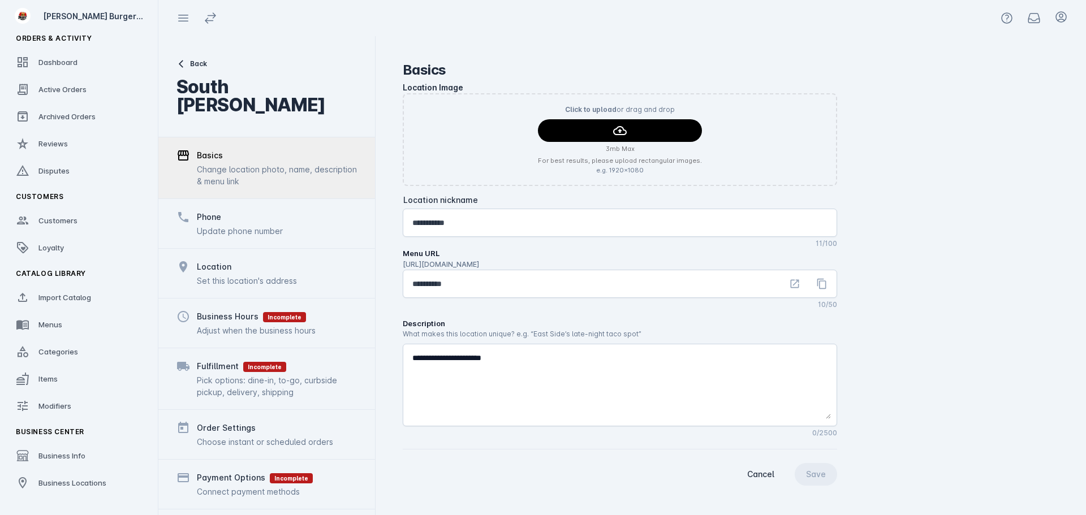
click at [296, 199] on div "Phone Update phone number" at bounding box center [266, 224] width 217 height 50
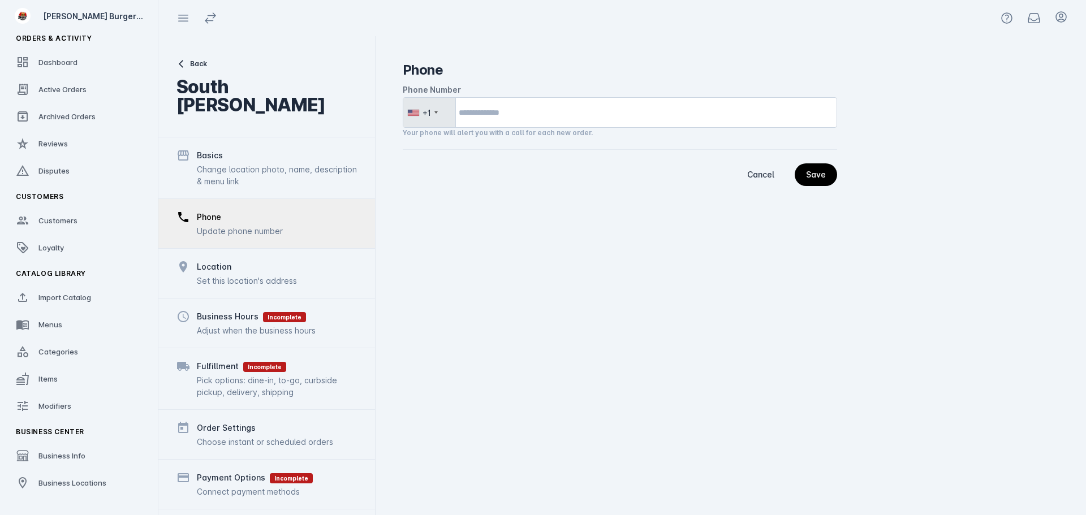
click at [295, 149] on div "Basics Change location photo, name, description & menu link" at bounding box center [277, 168] width 160 height 38
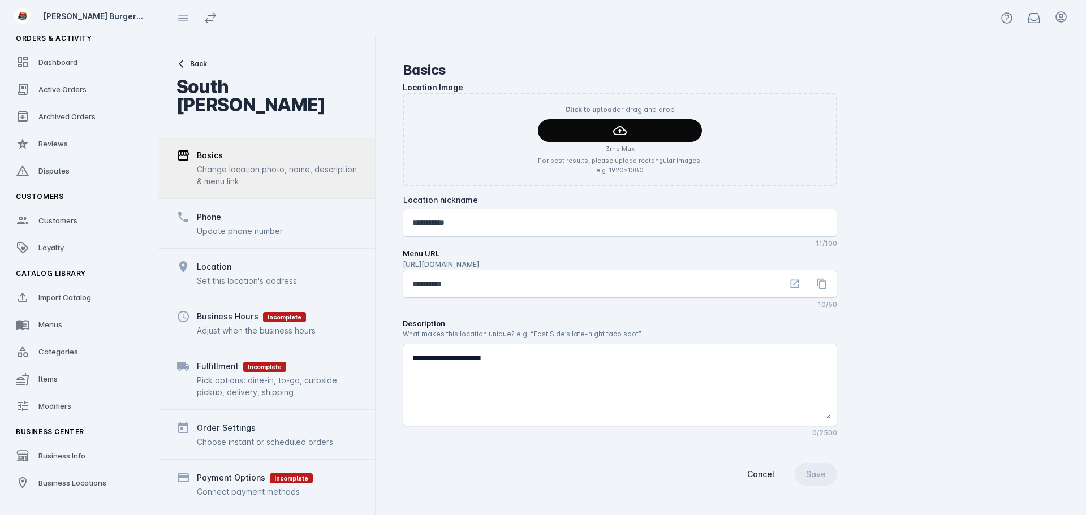
click at [675, 132] on span "continue" at bounding box center [620, 130] width 164 height 27
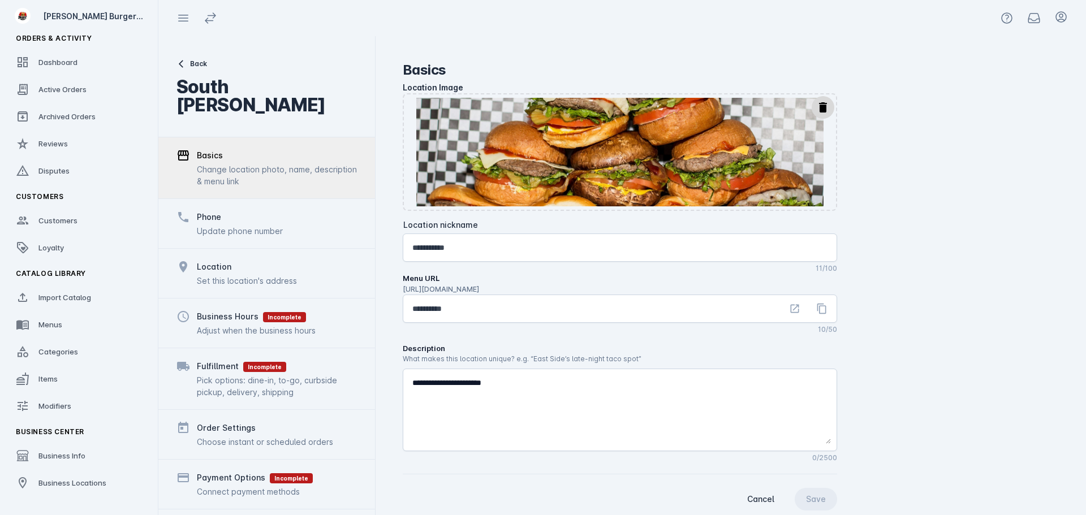
click at [311, 202] on div "Phone Update phone number" at bounding box center [266, 224] width 217 height 50
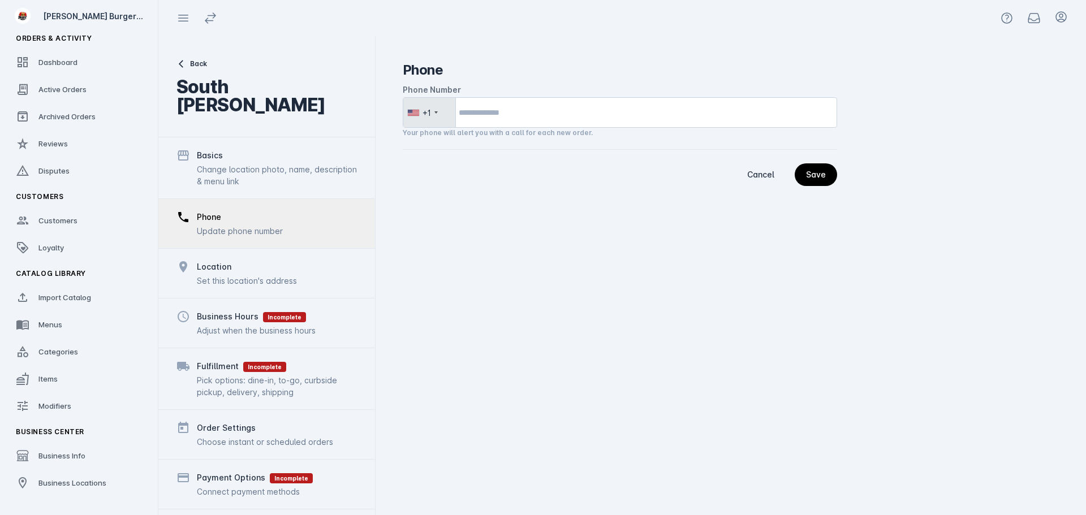
click at [310, 248] on div "Location Set this location's address" at bounding box center [266, 273] width 217 height 50
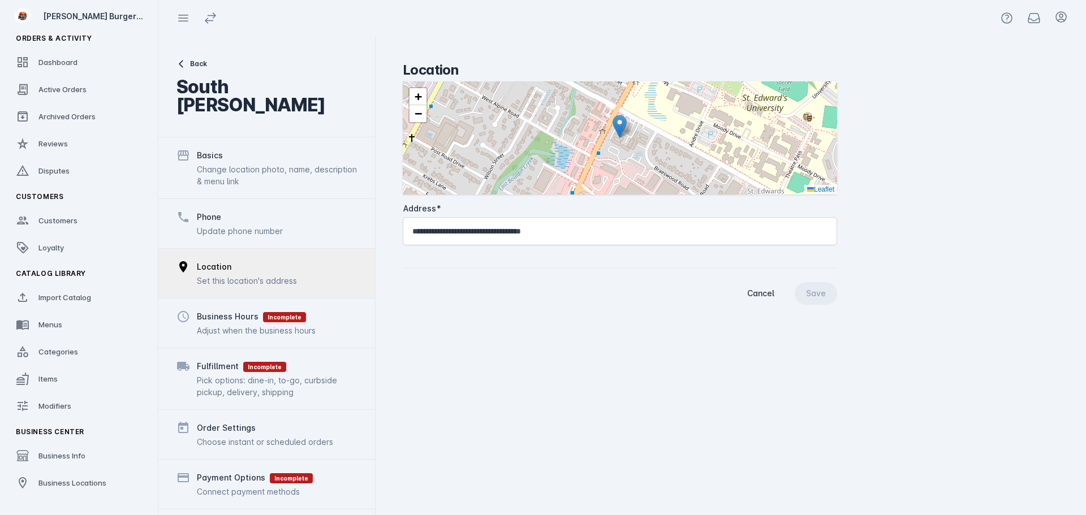
click at [323, 301] on div "Business Hours Incomplete Adjust when the business hours" at bounding box center [266, 323] width 217 height 50
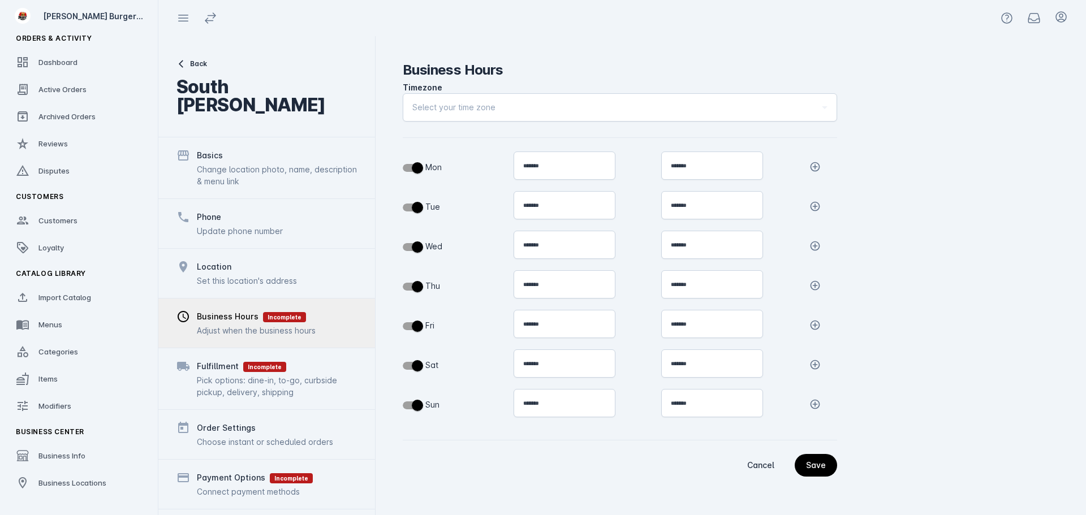
click at [518, 98] on div "Select your time zone" at bounding box center [619, 107] width 415 height 27
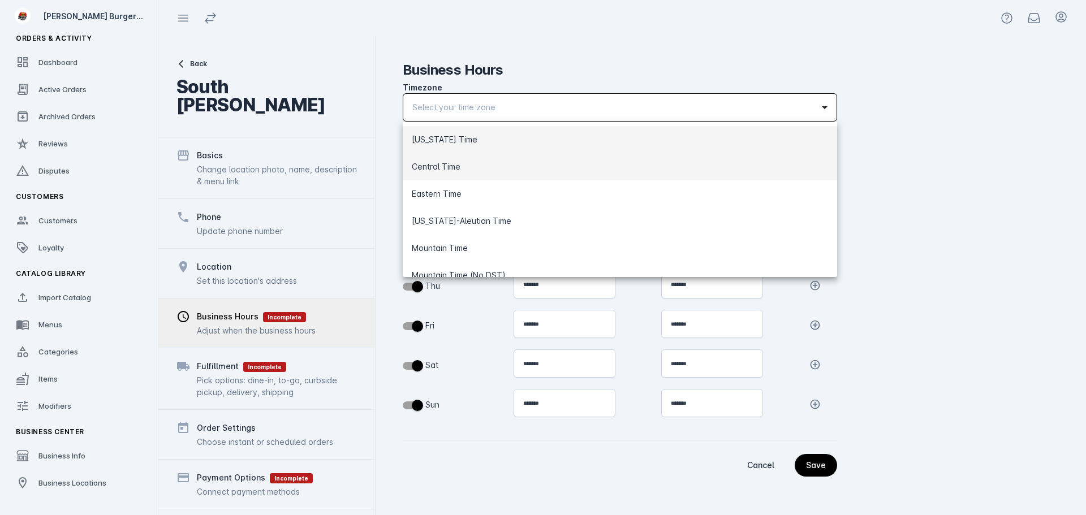
click at [455, 165] on span "Central Time" at bounding box center [436, 167] width 49 height 14
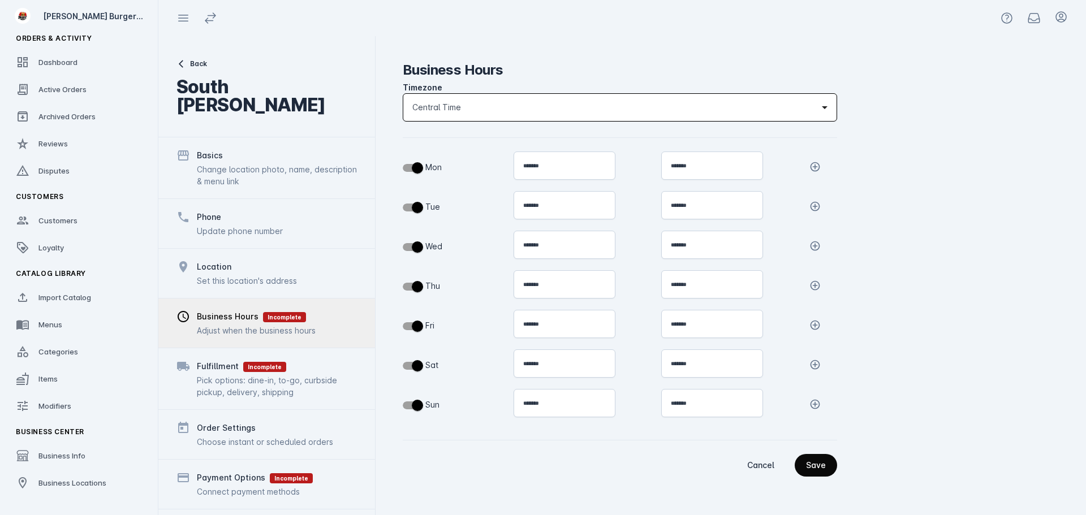
click at [831, 463] on span "continue" at bounding box center [816, 465] width 42 height 27
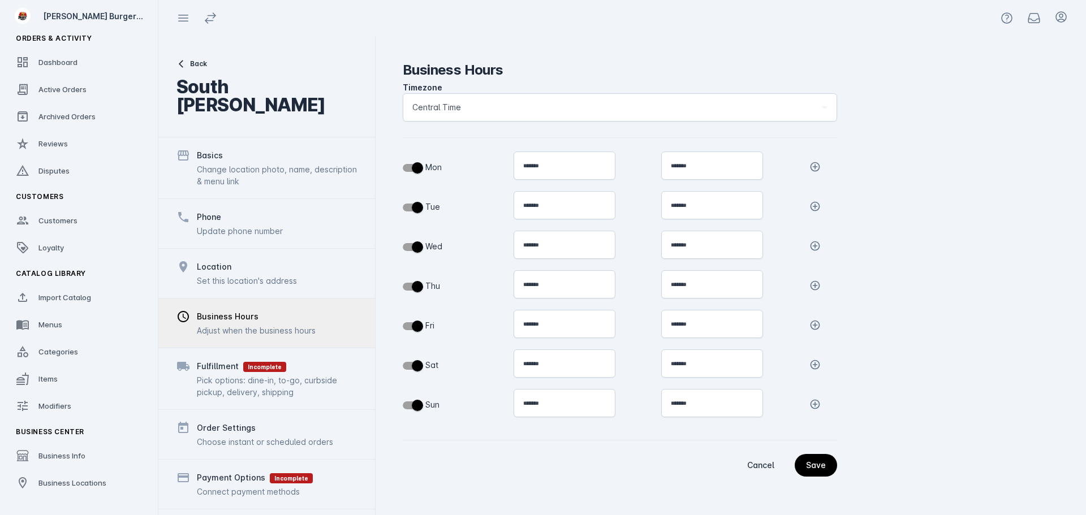
click at [324, 348] on div "Fulfillment Incomplete Pick options: dine-in, to-go, curbside pickup, delivery,…" at bounding box center [266, 379] width 217 height 62
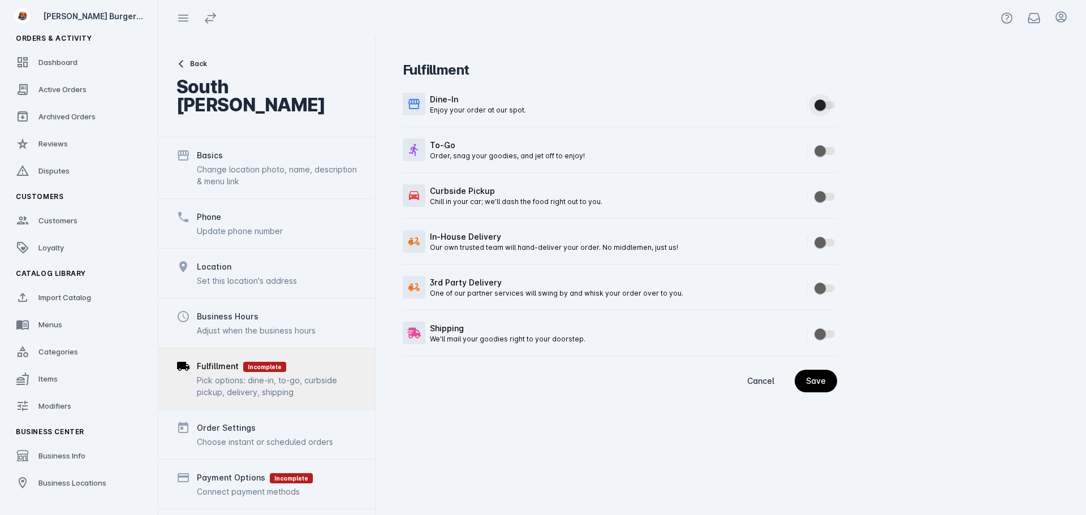
click at [821, 104] on span "button" at bounding box center [820, 105] width 11 height 11
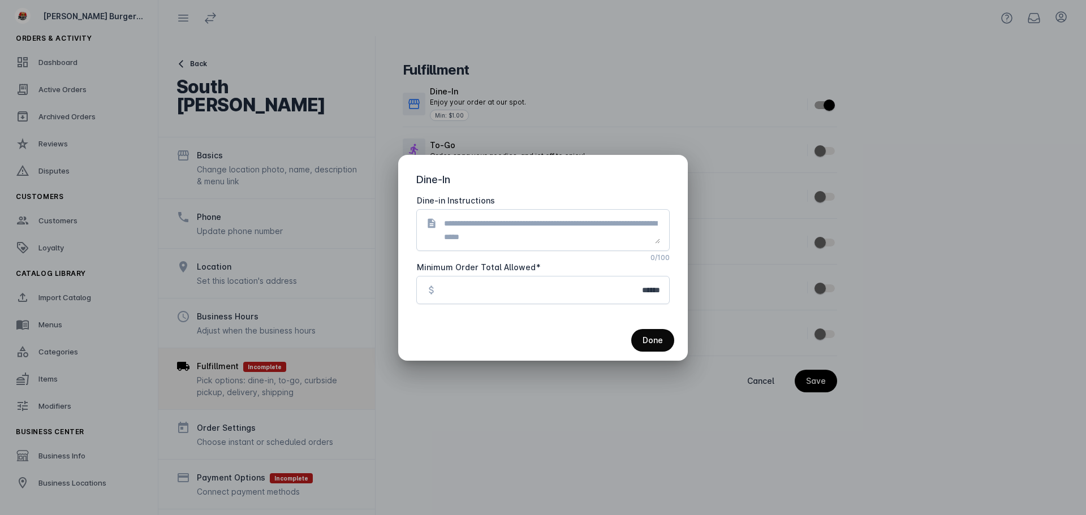
click at [660, 337] on span "Done" at bounding box center [653, 341] width 20 height 8
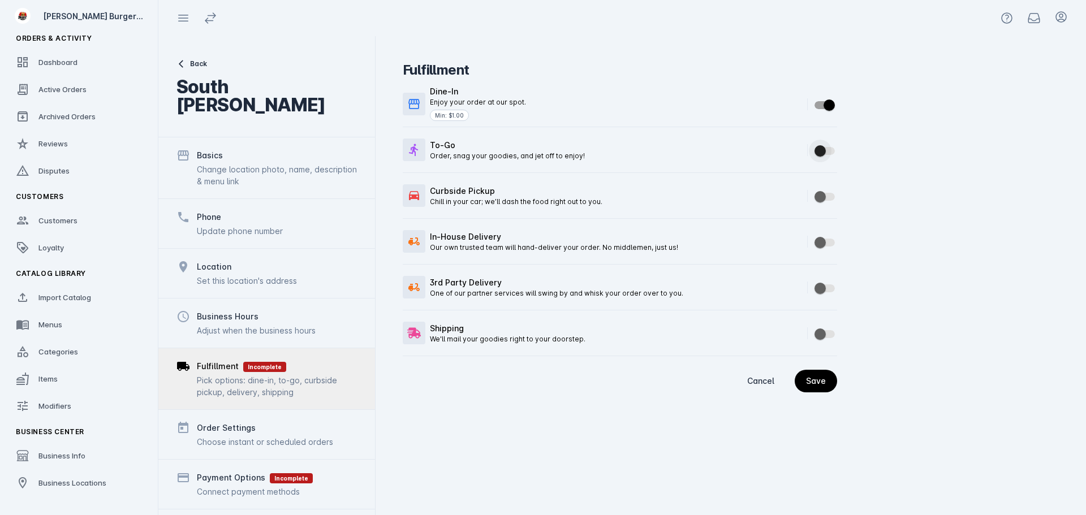
click at [824, 154] on span "button" at bounding box center [820, 150] width 11 height 11
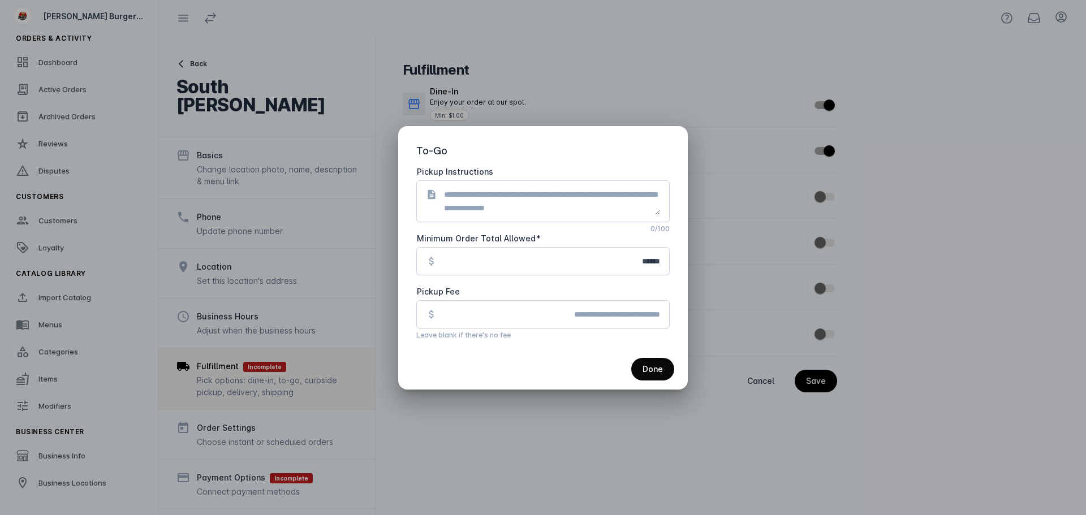
drag, startPoint x: 656, startPoint y: 373, endPoint x: 636, endPoint y: 351, distance: 30.0
click at [656, 373] on span "Done" at bounding box center [653, 369] width 20 height 8
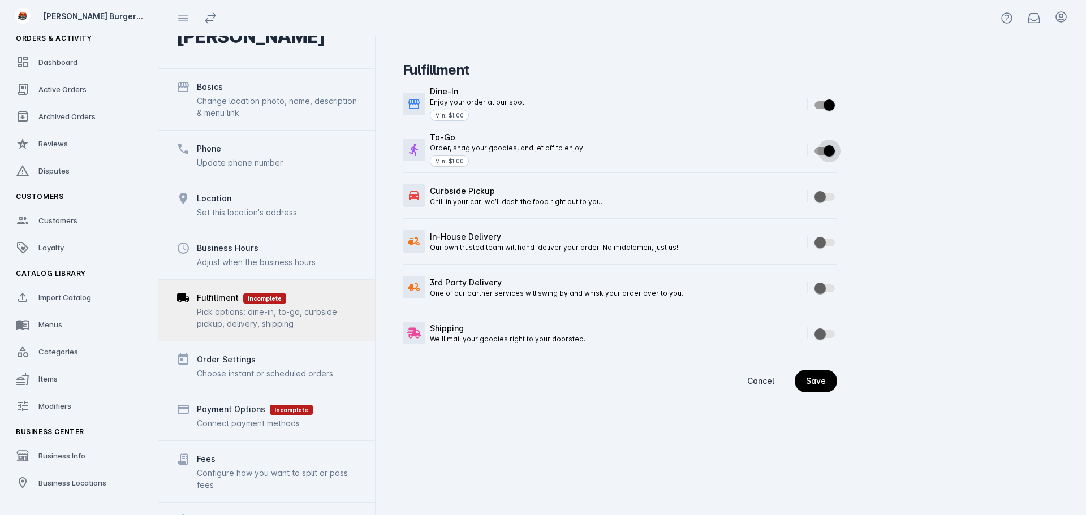
scroll to position [88, 0]
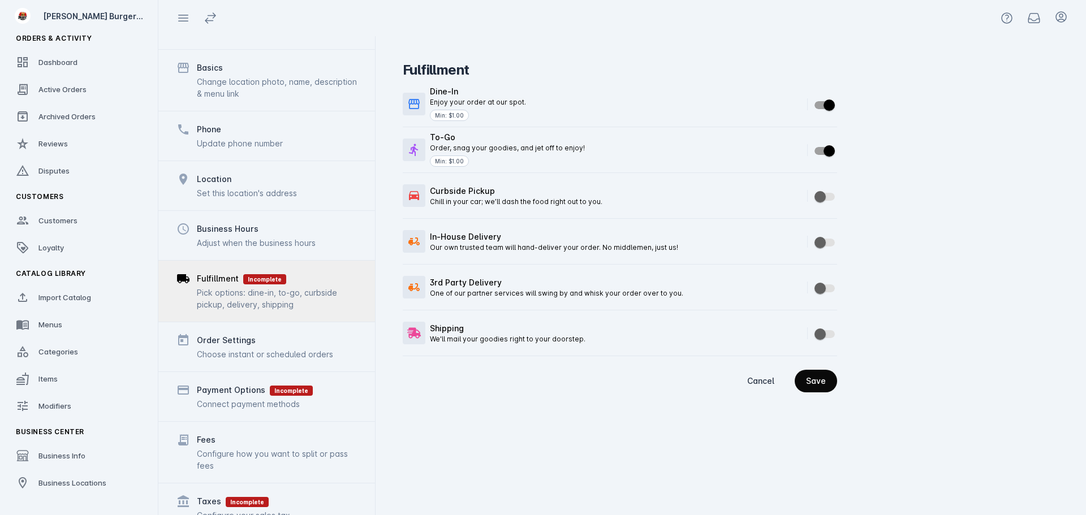
click at [824, 380] on div "Save" at bounding box center [816, 381] width 20 height 8
click at [301, 351] on div "Order Settings Choose instant or scheduled orders" at bounding box center [266, 347] width 217 height 50
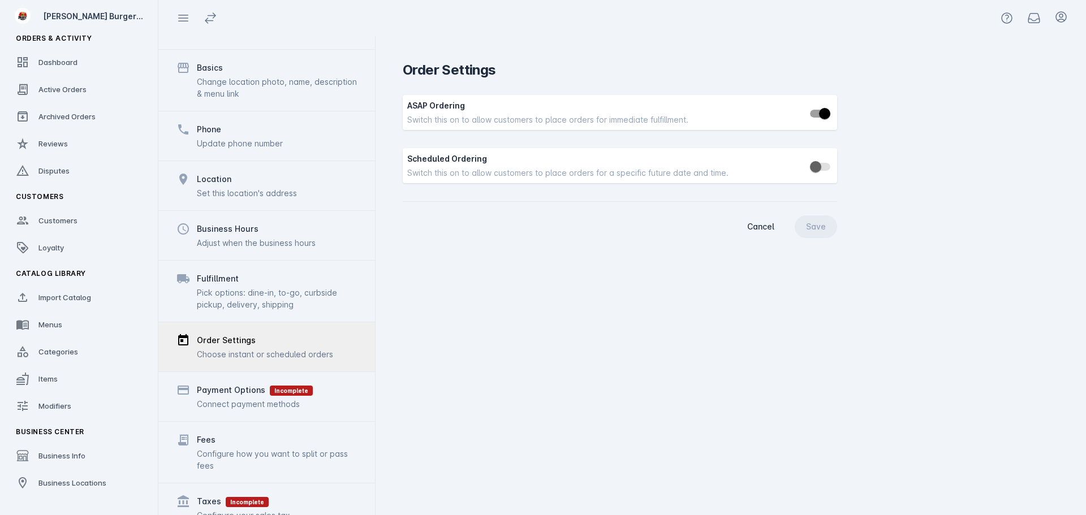
click at [332, 372] on div "Payment Options Incomplete Connect payment methods" at bounding box center [266, 397] width 217 height 50
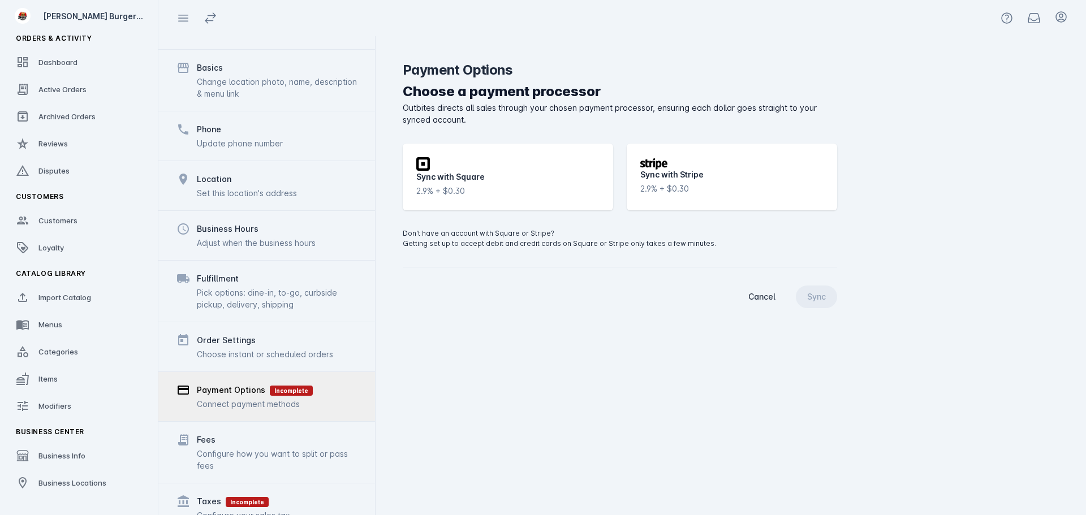
click at [683, 192] on div "2.9% + $0.30" at bounding box center [664, 189] width 49 height 12
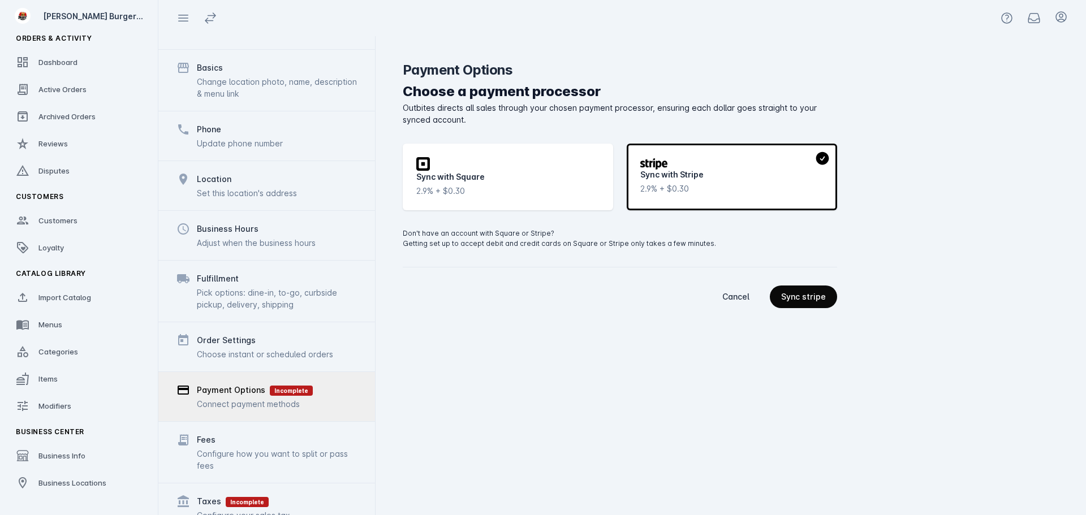
click at [819, 303] on span "continue" at bounding box center [803, 296] width 67 height 27
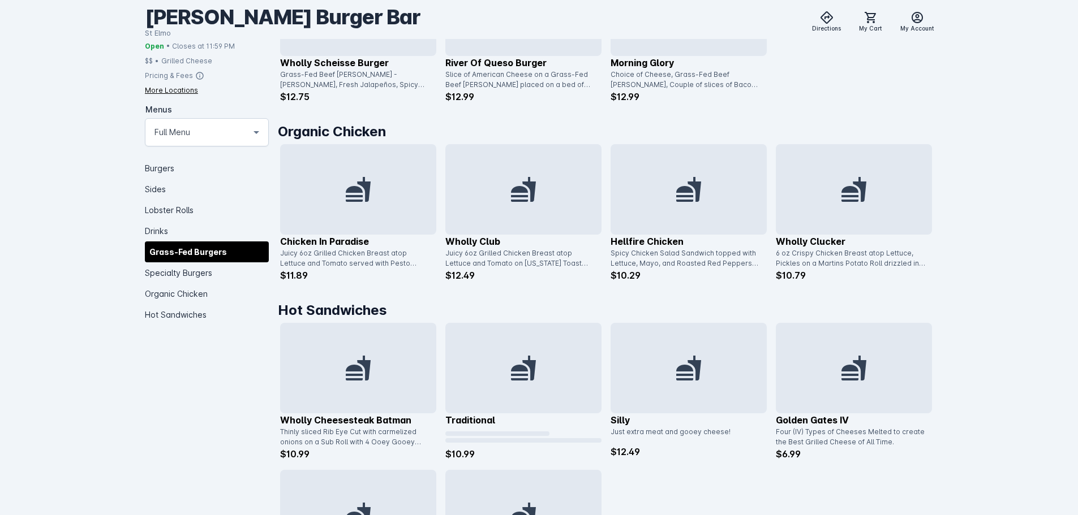
scroll to position [1471, 0]
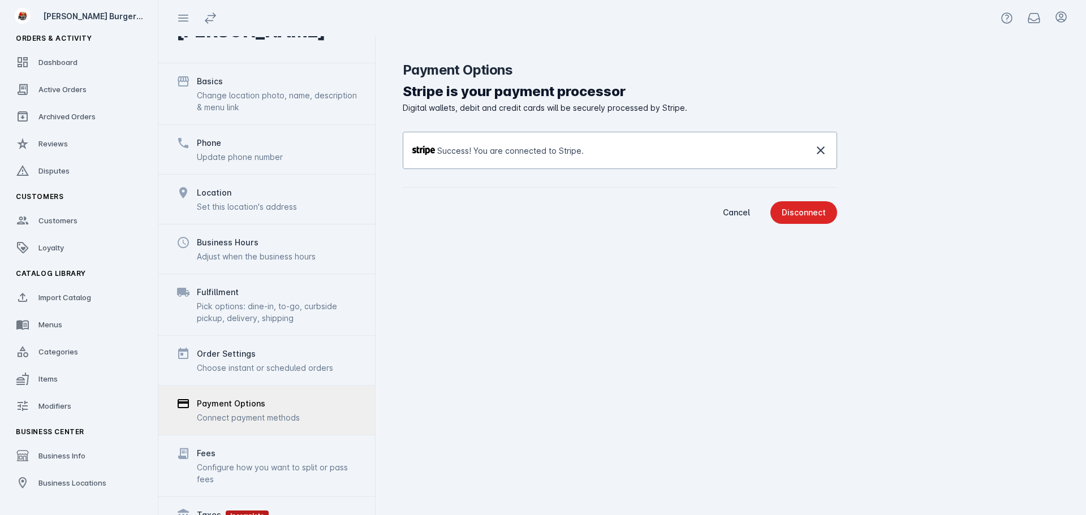
scroll to position [88, 0]
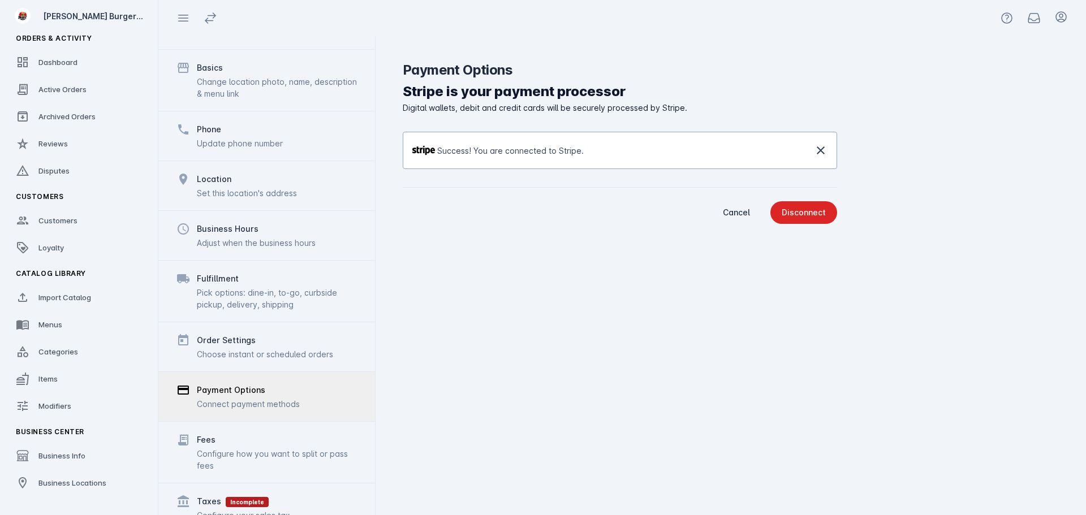
click at [278, 433] on div "Fees" at bounding box center [277, 440] width 160 height 14
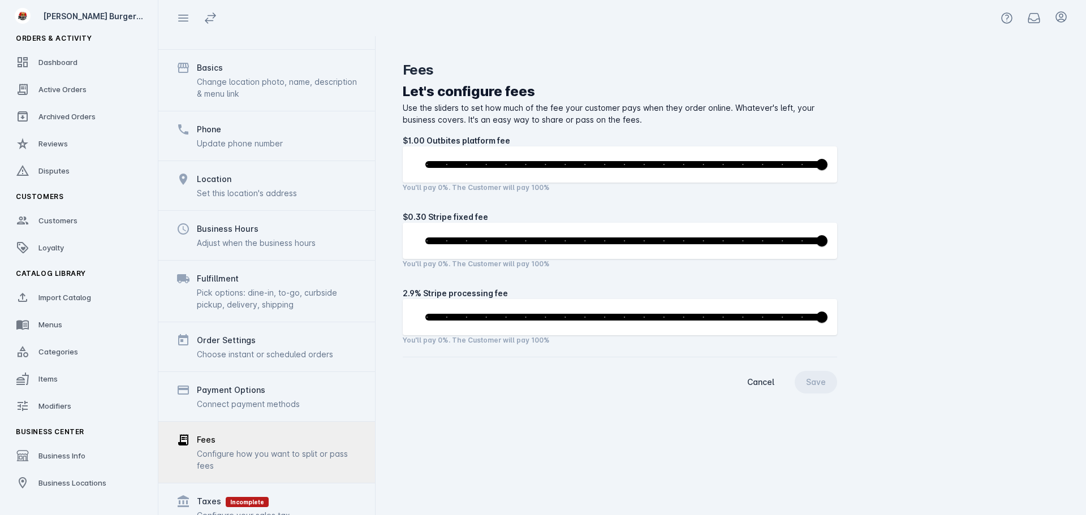
click at [291, 484] on div "Taxes Incomplete Configure your sales tax" at bounding box center [266, 508] width 217 height 50
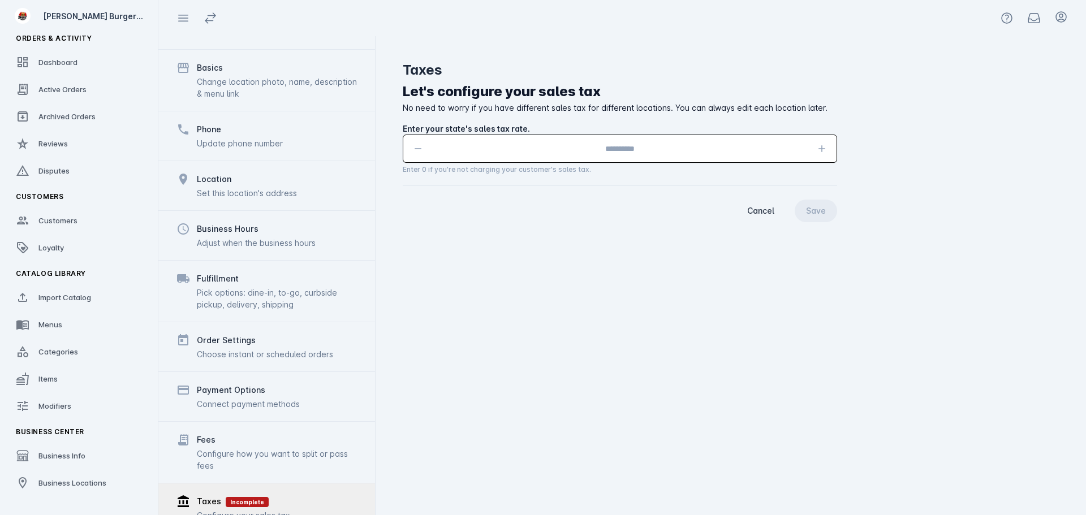
click at [653, 151] on input "textbox" at bounding box center [620, 149] width 377 height 14
type input "****"
drag, startPoint x: 830, startPoint y: 200, endPoint x: 827, endPoint y: 205, distance: 5.8
click at [830, 200] on span "continue" at bounding box center [816, 210] width 42 height 27
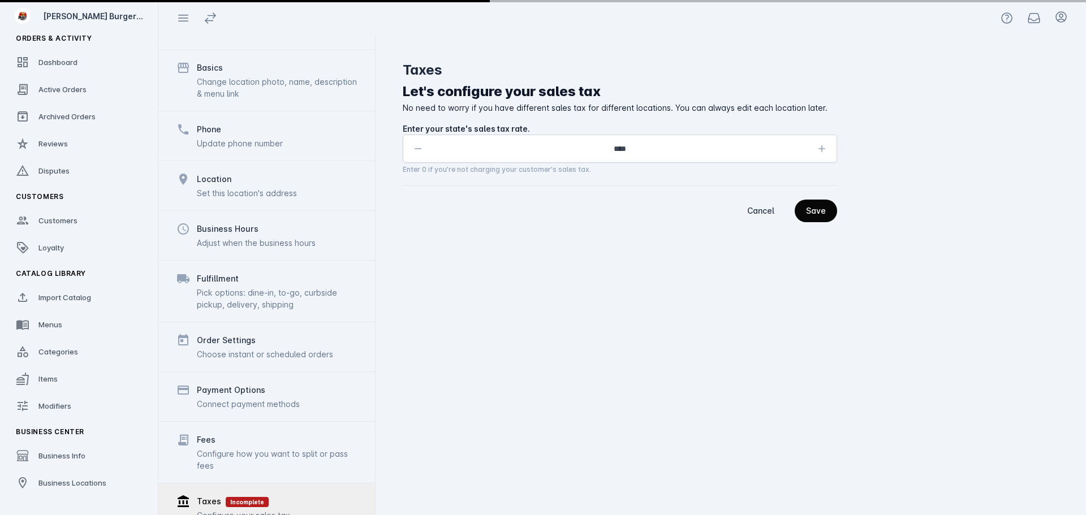
click at [816, 222] on div "Taxes Let's configure your sales tax No need to worry if you have different sal…" at bounding box center [731, 275] width 710 height 479
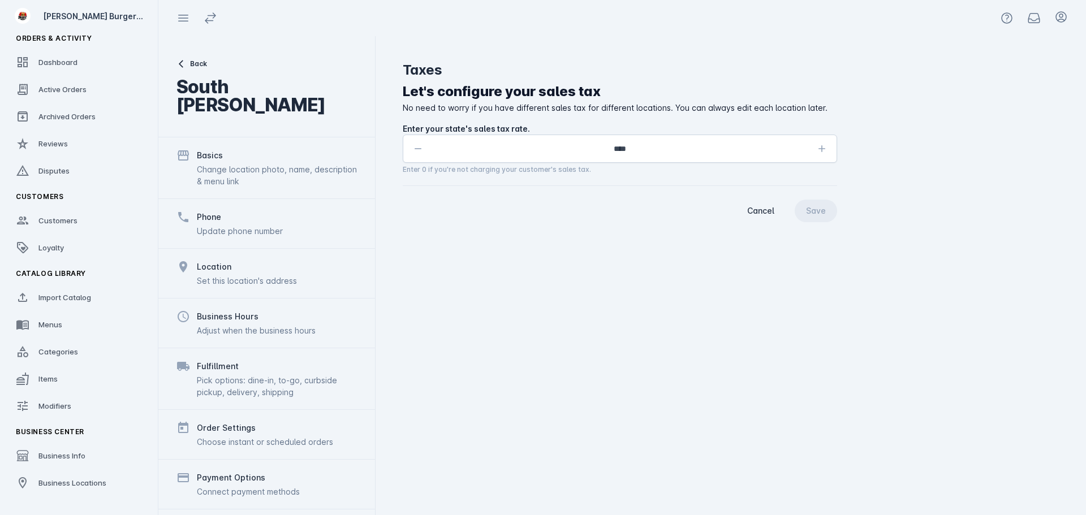
click at [198, 62] on span "Back" at bounding box center [198, 64] width 17 height 10
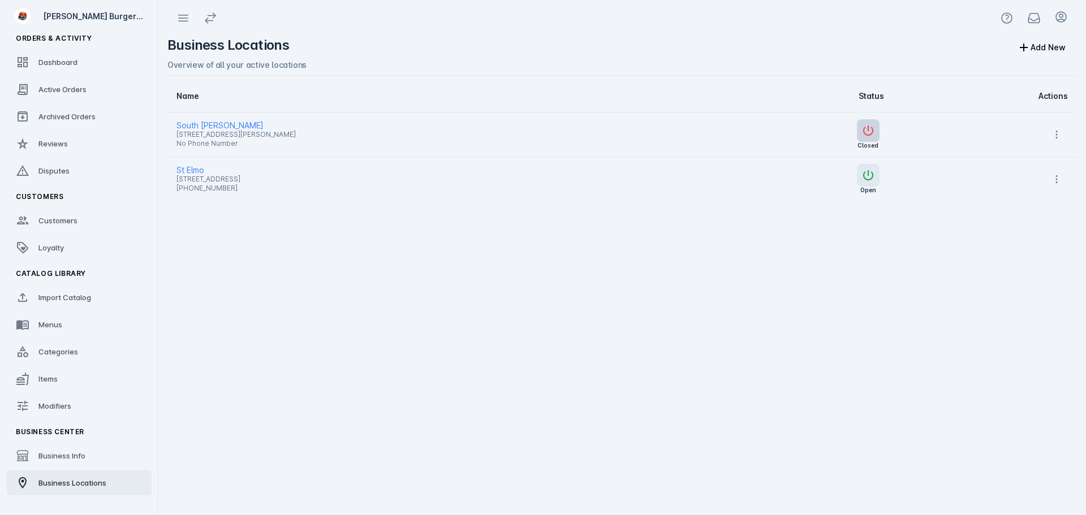
click at [873, 126] on icon "button" at bounding box center [868, 131] width 10 height 10
click at [1064, 143] on span at bounding box center [1056, 134] width 27 height 27
drag, startPoint x: 817, startPoint y: 268, endPoint x: 439, endPoint y: 145, distance: 397.8
click at [796, 255] on div at bounding box center [543, 257] width 1086 height 515
click at [202, 119] on span "South Lamar" at bounding box center [433, 126] width 515 height 14
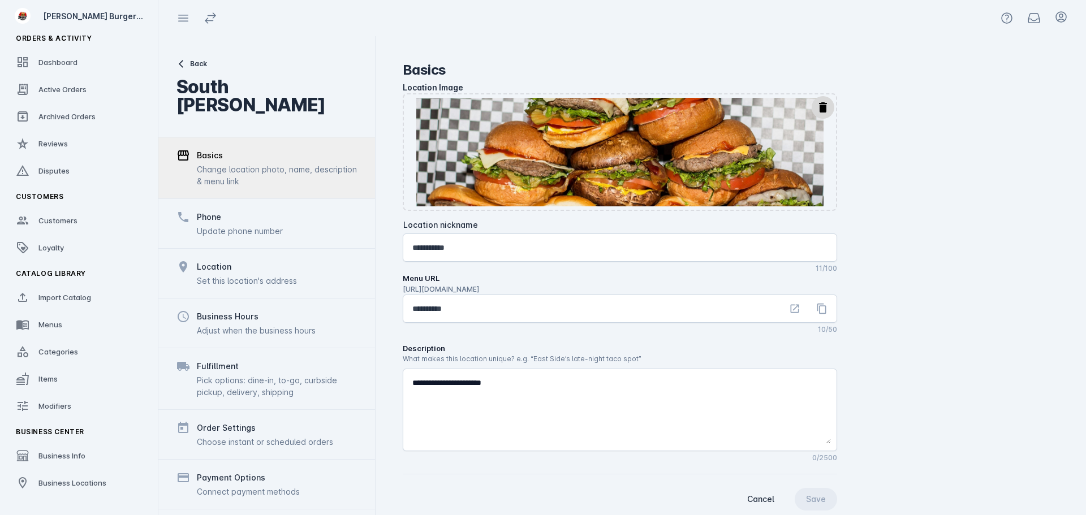
click at [201, 59] on span "Back" at bounding box center [198, 64] width 17 height 10
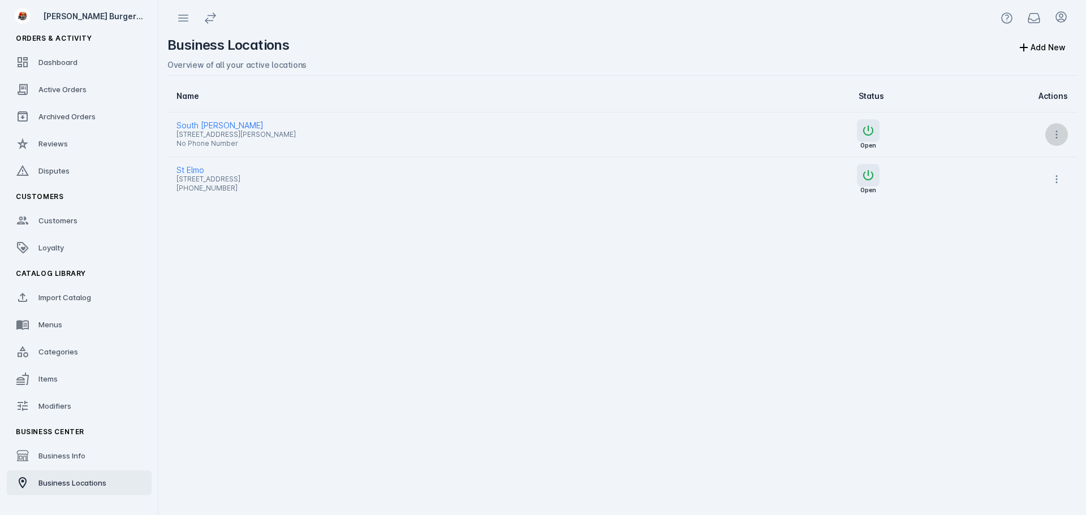
click at [1062, 130] on icon at bounding box center [1056, 134] width 11 height 11
click at [1028, 158] on span "Launch" at bounding box center [1029, 164] width 27 height 14
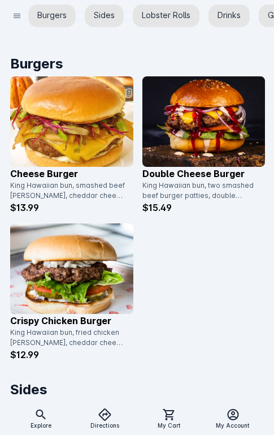
scroll to position [622, 0]
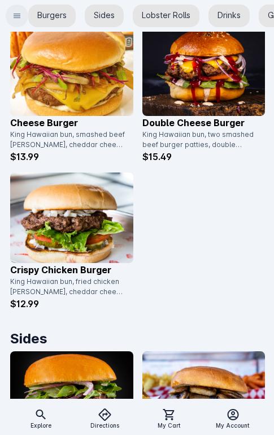
click at [14, 16] on icon at bounding box center [16, 15] width 9 height 9
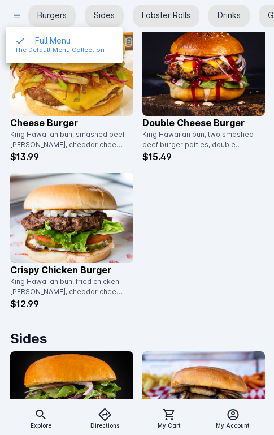
click at [240, 246] on div at bounding box center [137, 217] width 274 height 435
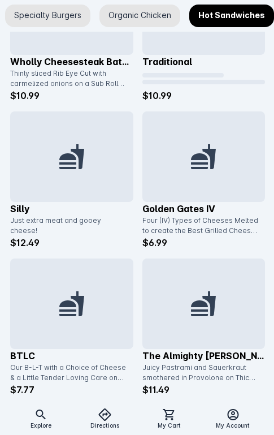
scroll to position [2685, 0]
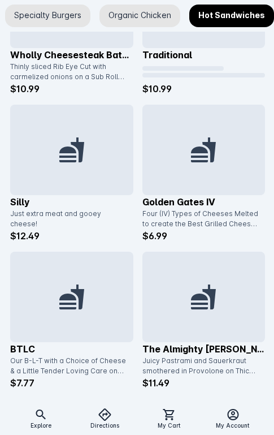
click at [180, 171] on div at bounding box center [204, 150] width 123 height 91
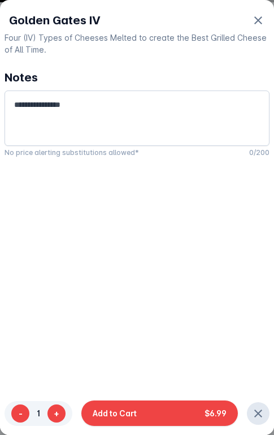
scroll to position [0, 350]
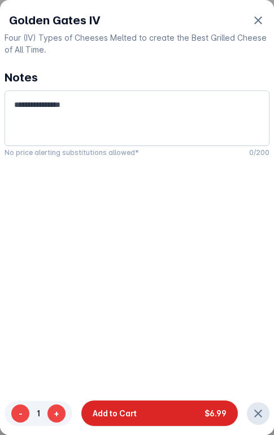
click at [139, 414] on button "Add to Cart $6.99" at bounding box center [159, 412] width 157 height 25
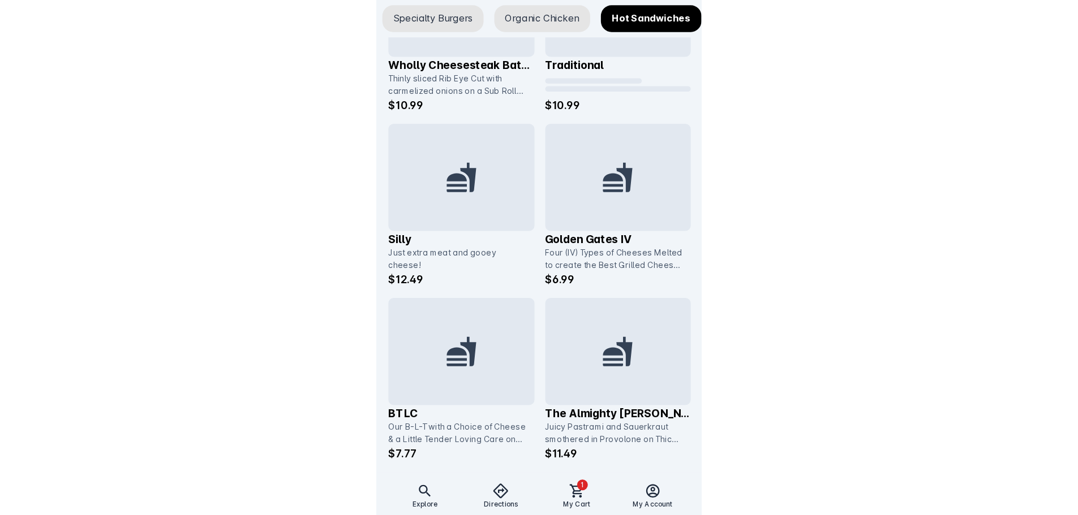
scroll to position [1577, 0]
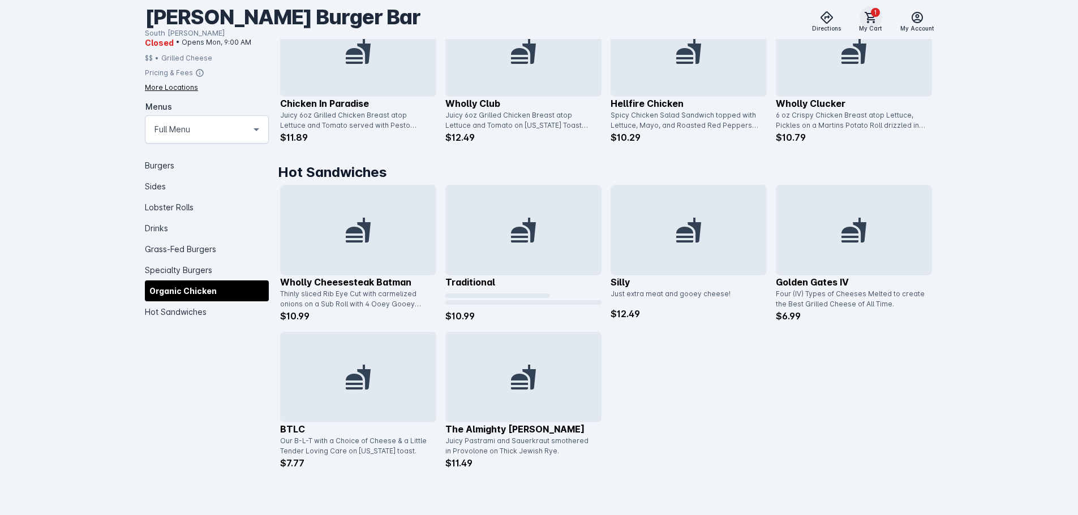
click at [881, 20] on span at bounding box center [870, 17] width 27 height 27
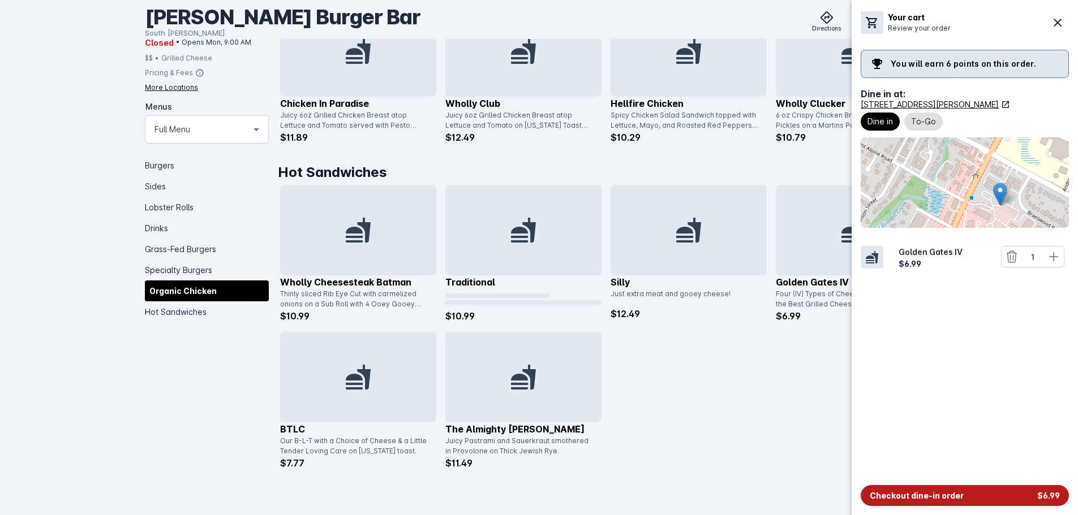
click at [963, 493] on button "Checkout dine-in order $6.99" at bounding box center [964, 495] width 208 height 21
